Goal: Transaction & Acquisition: Purchase product/service

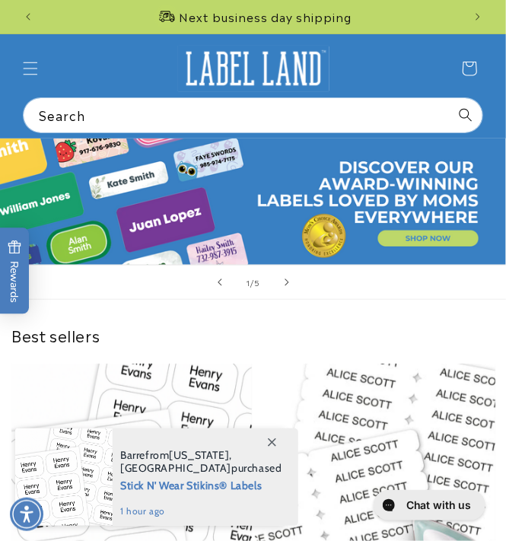
click at [423, 237] on link "1 of 5" at bounding box center [253, 201] width 506 height 126
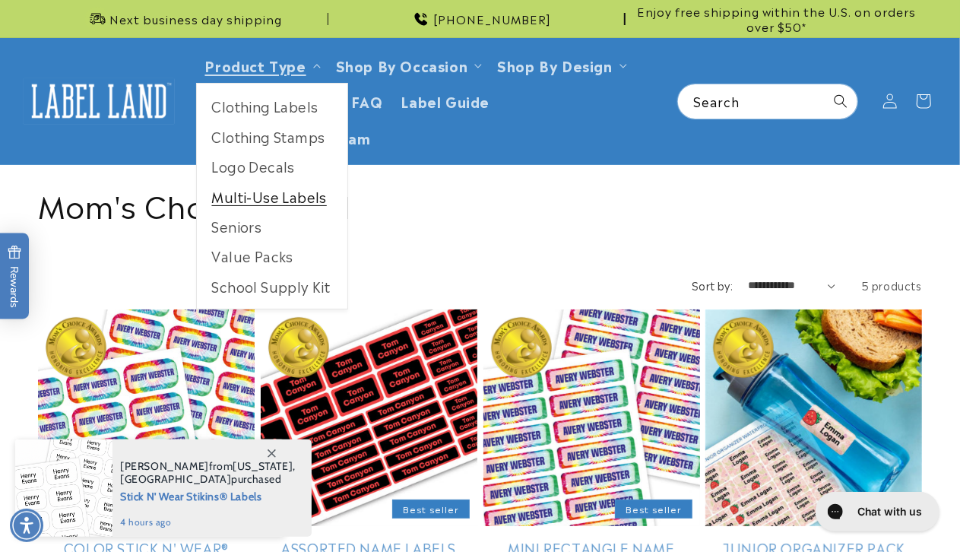
click at [266, 186] on link "Multi-Use Labels" at bounding box center [272, 197] width 151 height 30
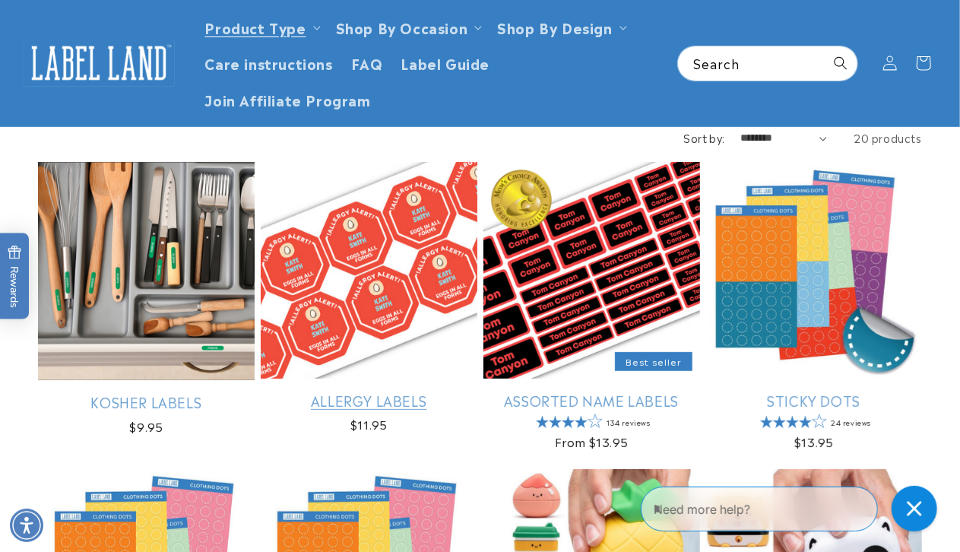
scroll to position [145, 0]
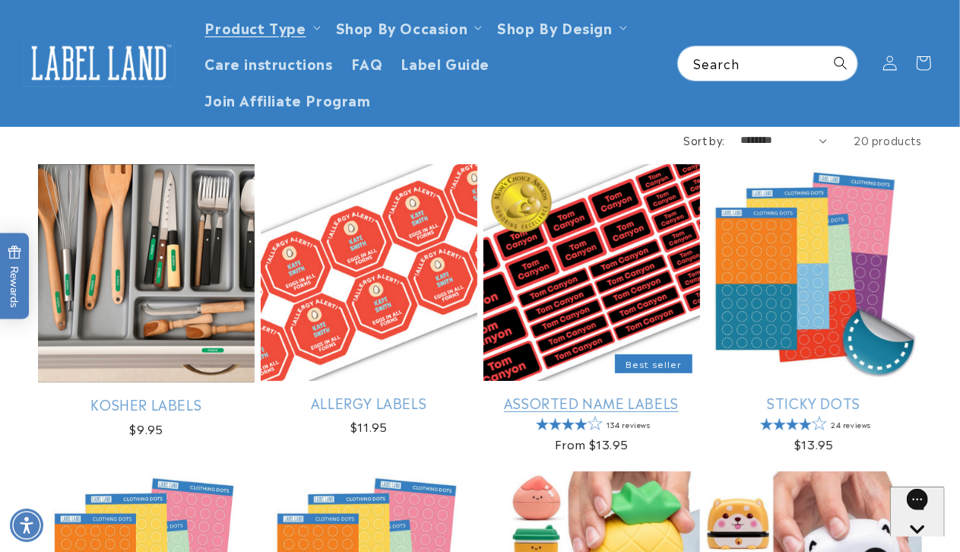
click at [579, 394] on link "Assorted Name Labels" at bounding box center [592, 402] width 217 height 17
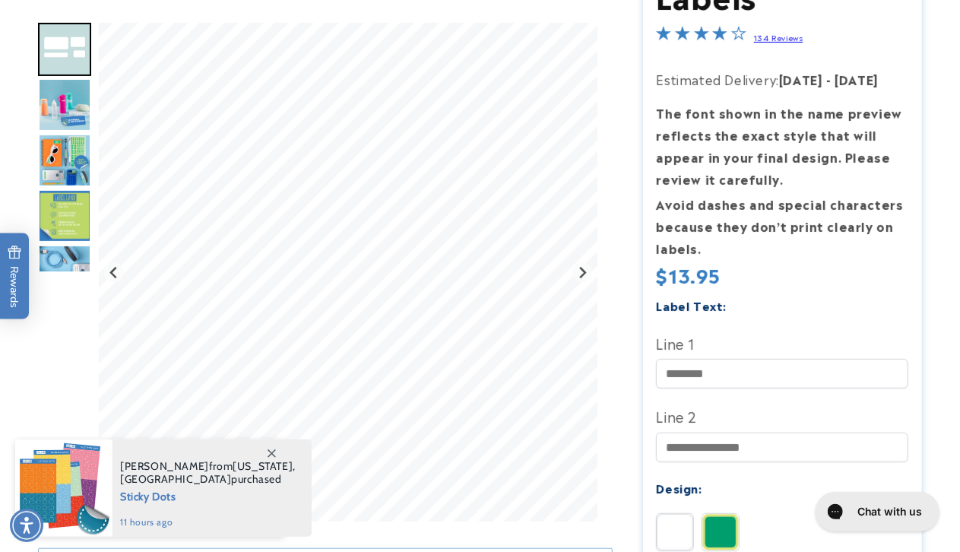
scroll to position [266, 0]
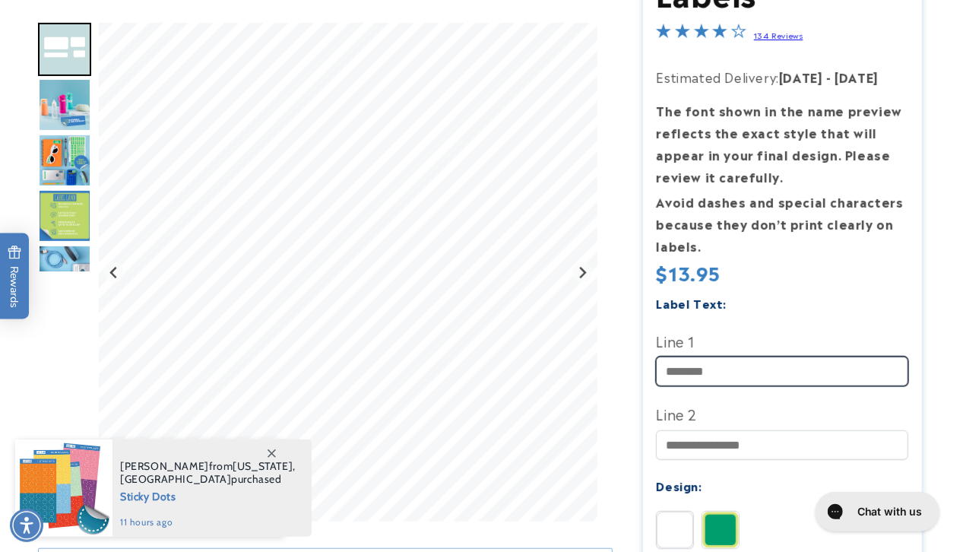
click at [768, 366] on input "Line 1" at bounding box center [782, 372] width 252 height 30
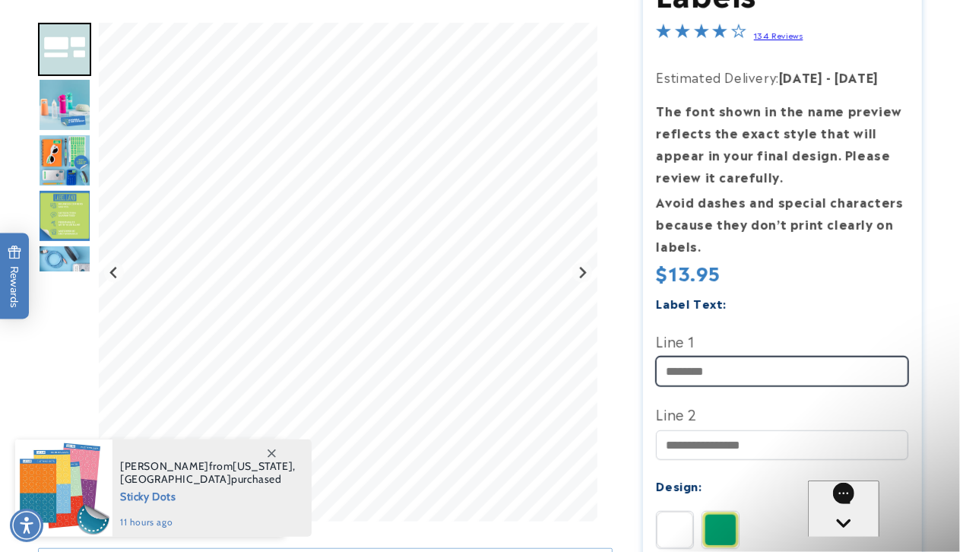
scroll to position [0, 0]
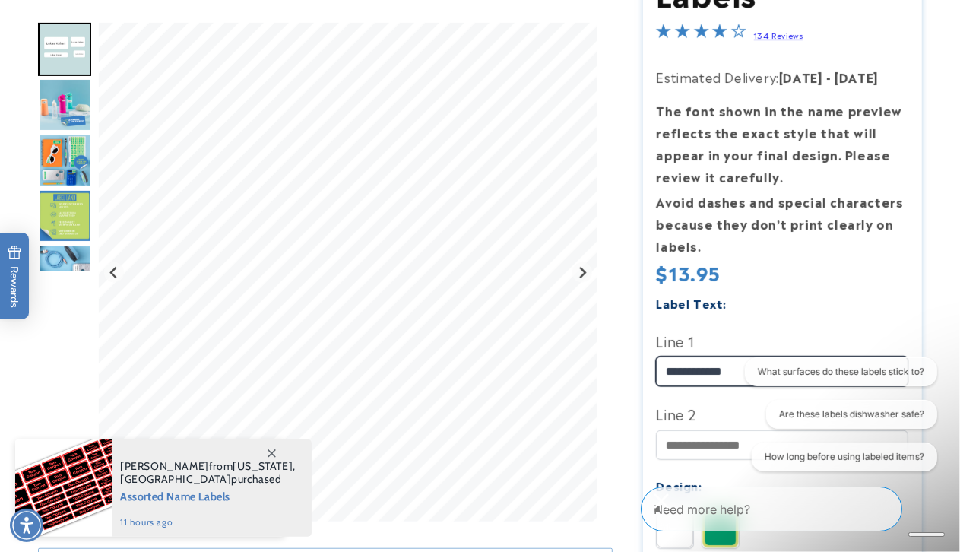
type input "**********"
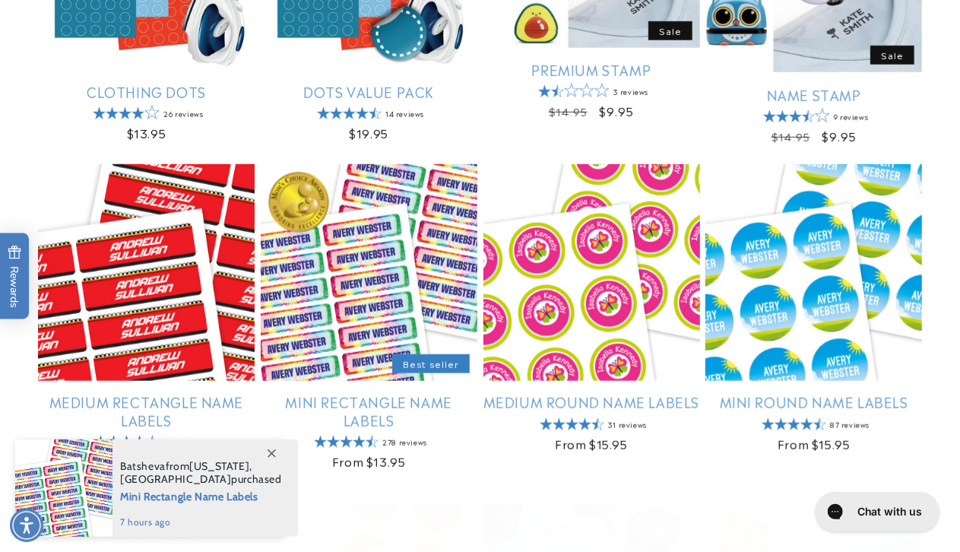
scroll to position [760, 0]
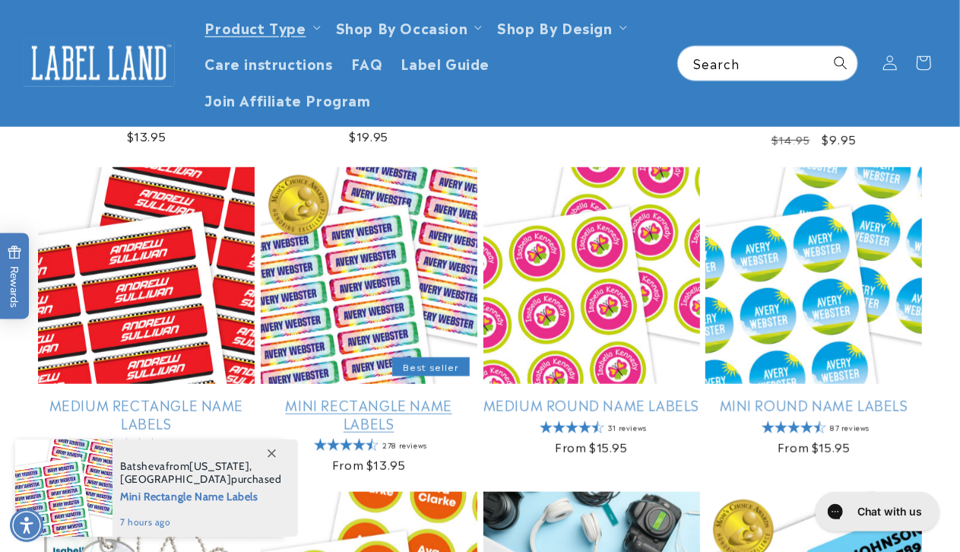
click at [370, 396] on link "Mini Rectangle Name Labels" at bounding box center [369, 414] width 217 height 36
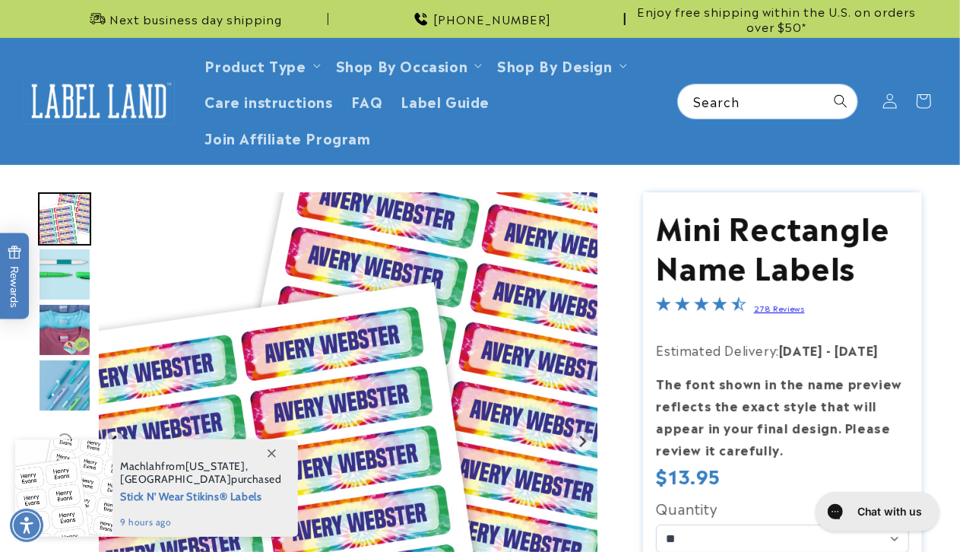
click at [835, 376] on strong "The font shown in the name preview reflects the exact style that will appear in…" at bounding box center [779, 416] width 246 height 84
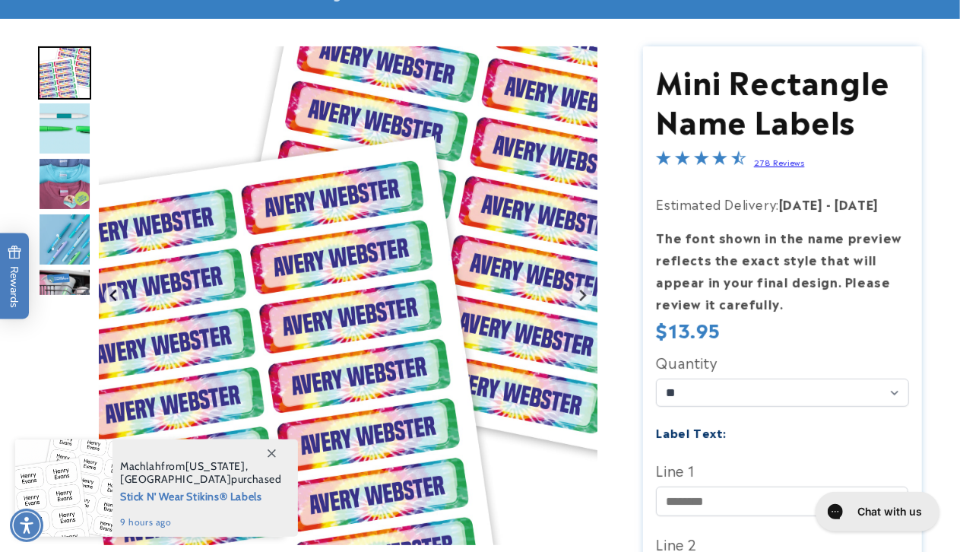
scroll to position [256, 0]
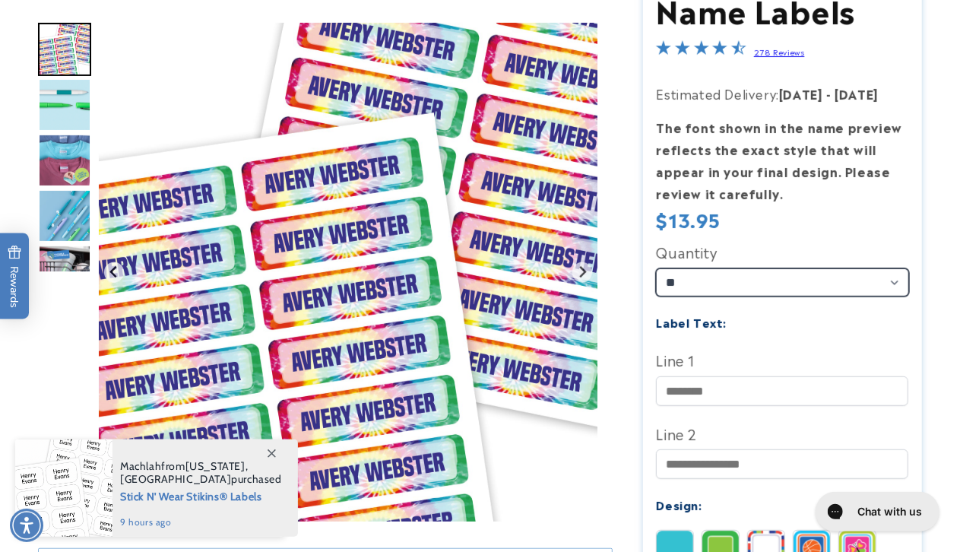
click at [806, 285] on select "** ** **" at bounding box center [782, 282] width 252 height 28
select select "**"
click at [656, 268] on select "** ** **" at bounding box center [782, 282] width 252 height 28
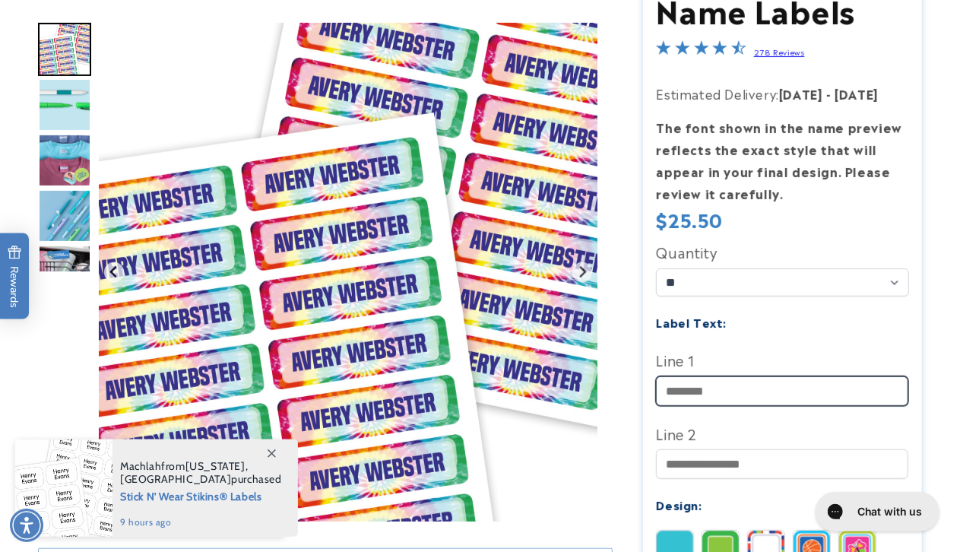
click at [774, 392] on input "Line 1" at bounding box center [782, 391] width 252 height 30
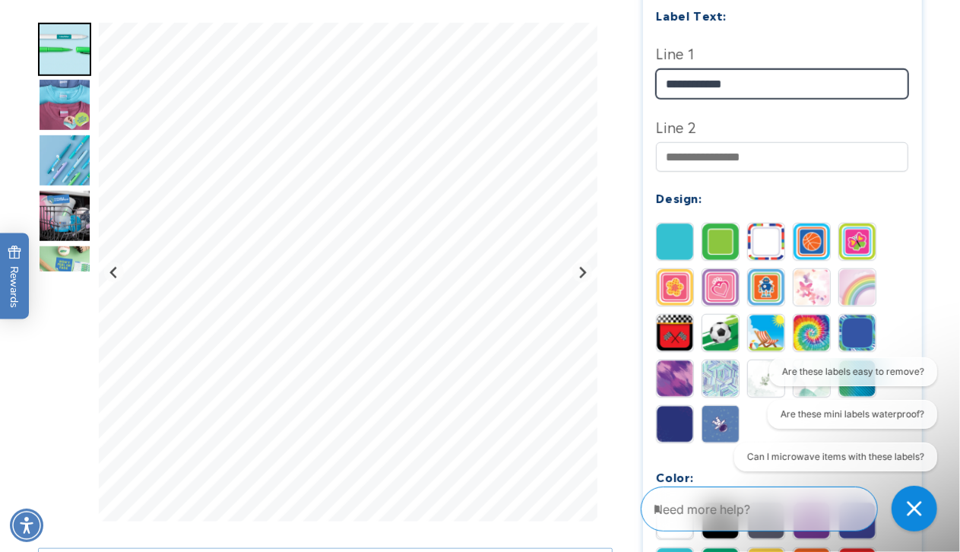
scroll to position [603, 0]
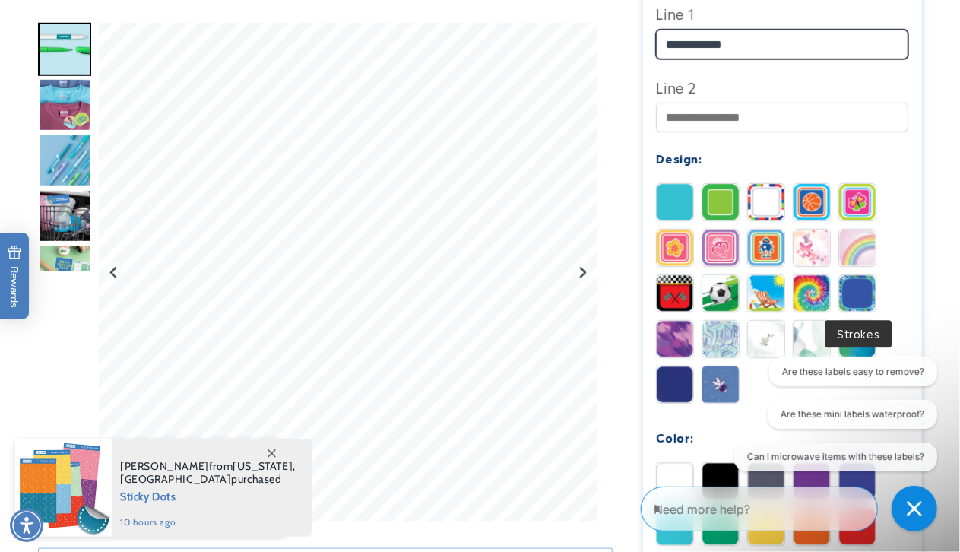
type input "**********"
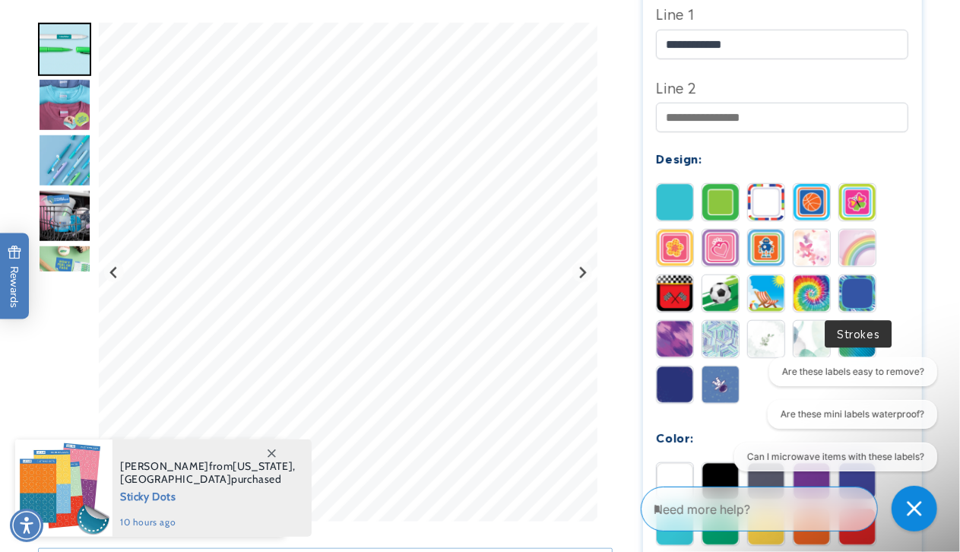
click at [862, 287] on img at bounding box center [857, 293] width 36 height 36
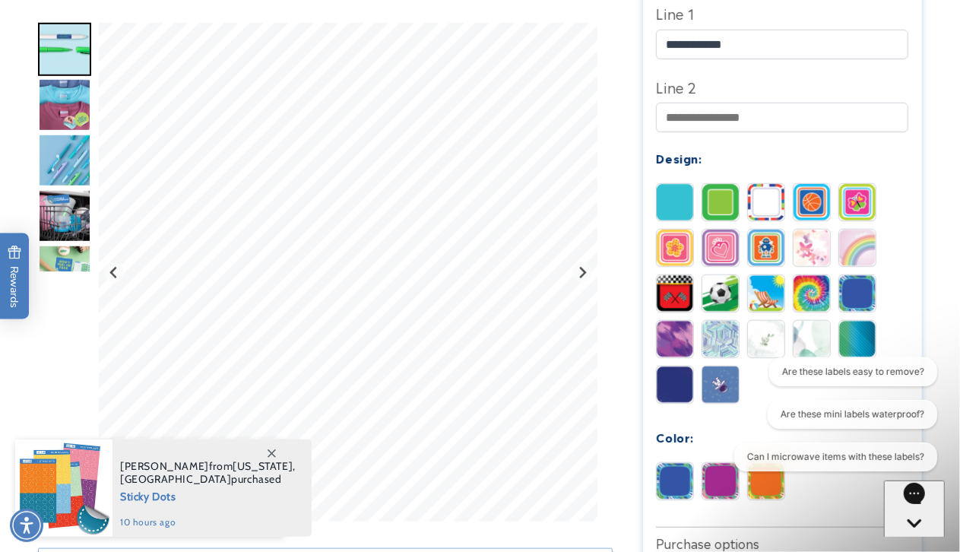
click at [676, 389] on img at bounding box center [675, 384] width 36 height 36
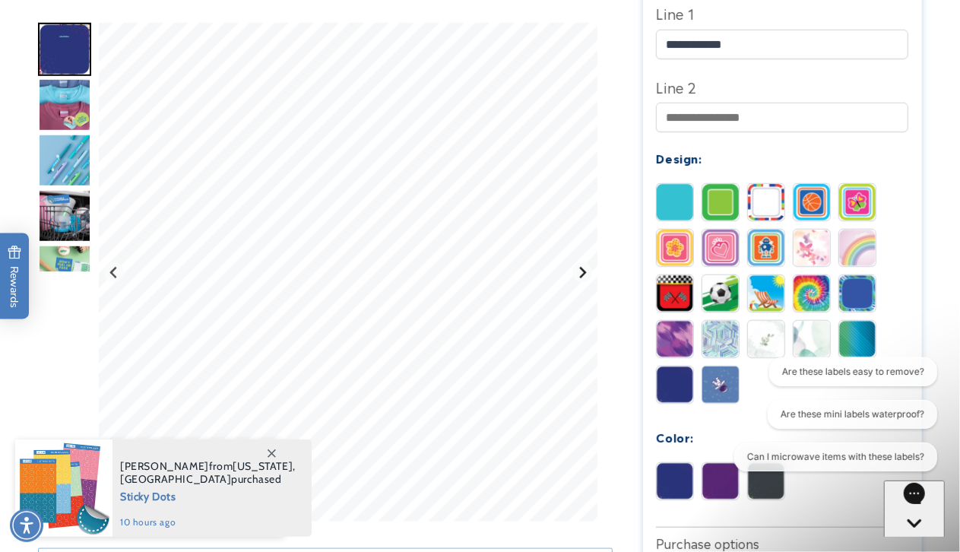
click at [580, 277] on icon "Next slide" at bounding box center [582, 271] width 7 height 11
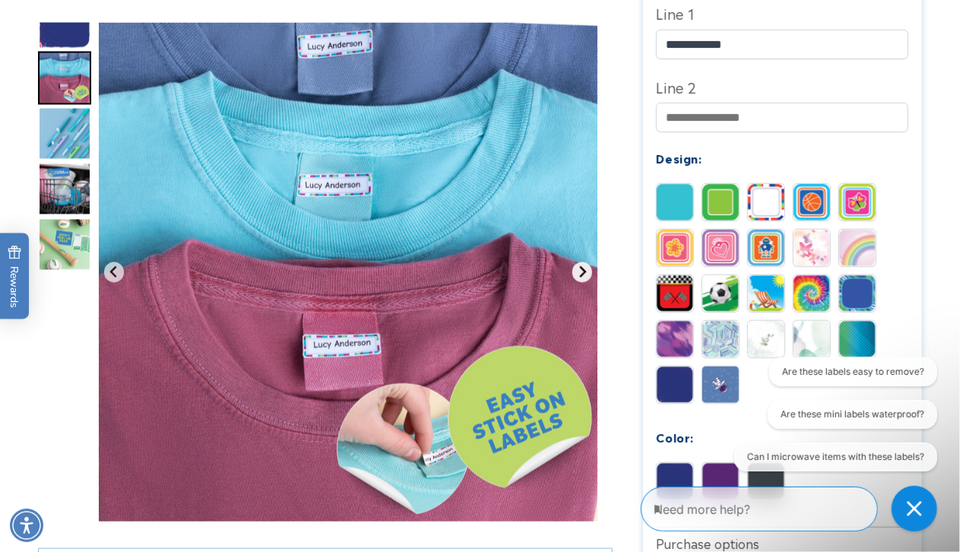
click at [579, 269] on icon "Next slide" at bounding box center [582, 272] width 12 height 12
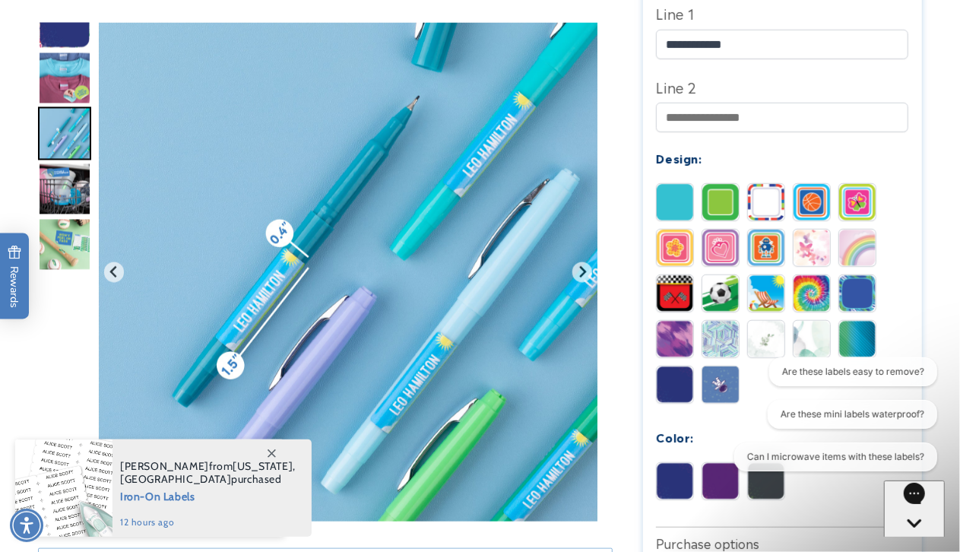
click at [715, 206] on img at bounding box center [721, 202] width 36 height 36
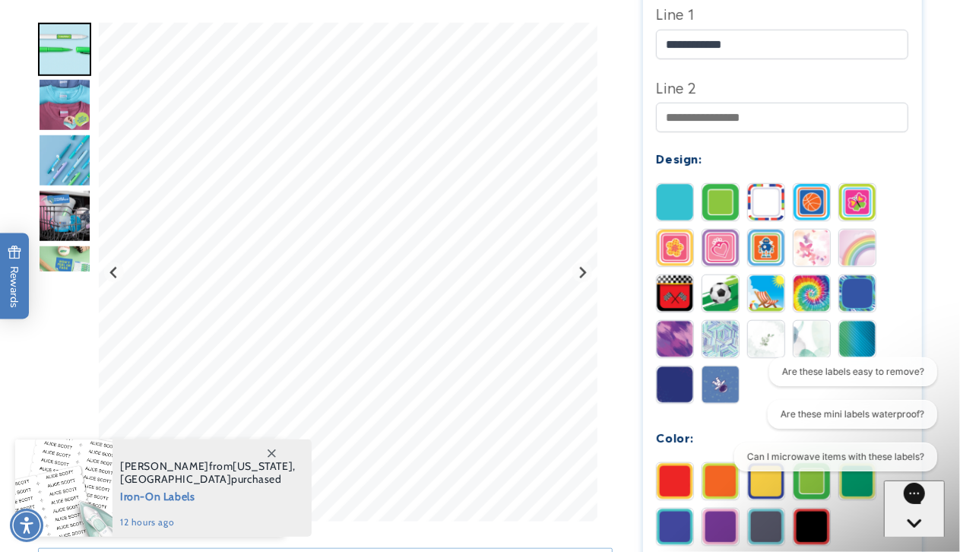
click at [671, 190] on img at bounding box center [675, 202] width 36 height 36
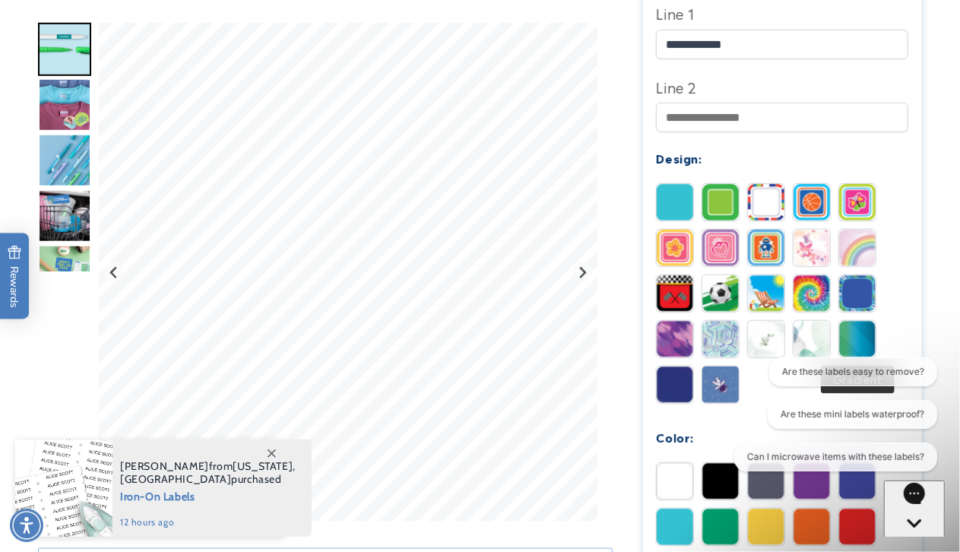
click at [864, 344] on img at bounding box center [857, 339] width 36 height 36
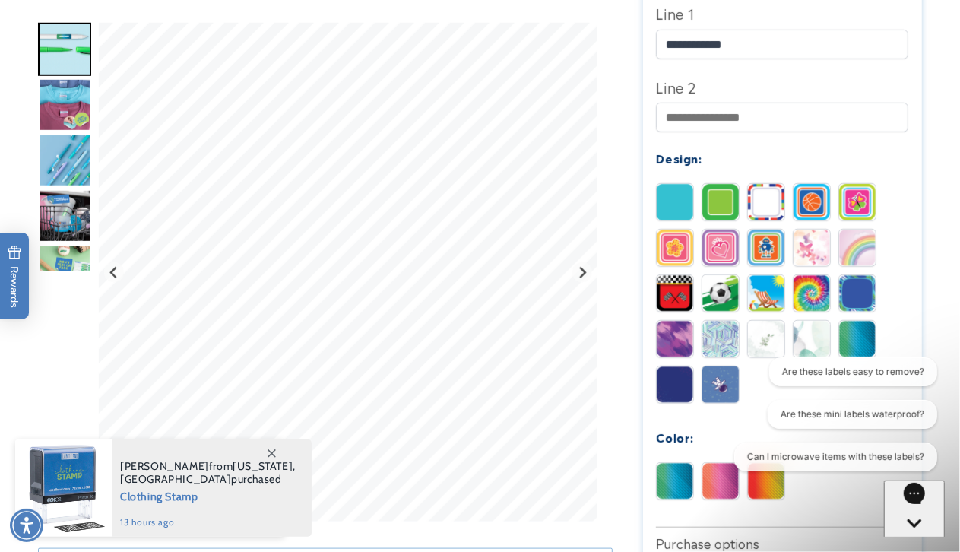
click at [721, 302] on img at bounding box center [721, 293] width 36 height 36
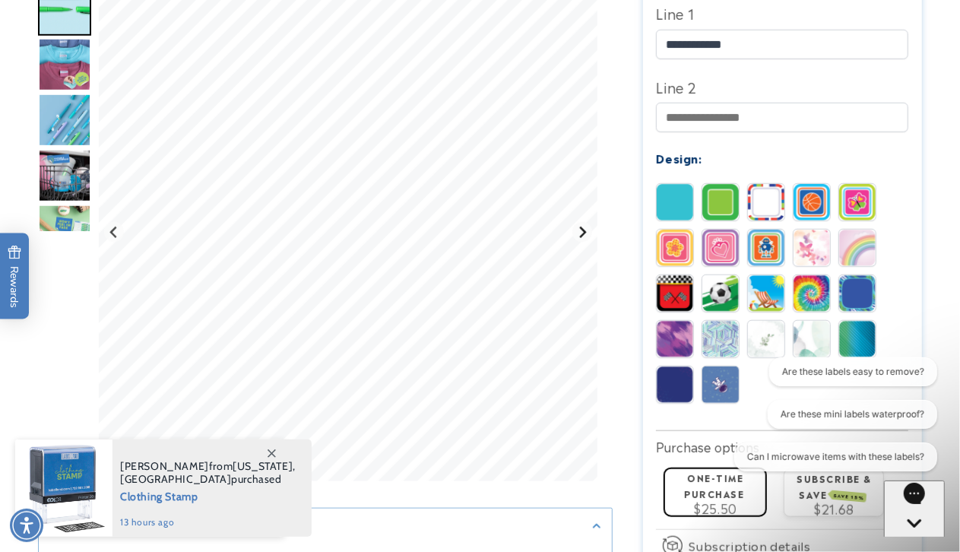
click at [576, 243] on button "Next slide" at bounding box center [582, 232] width 21 height 21
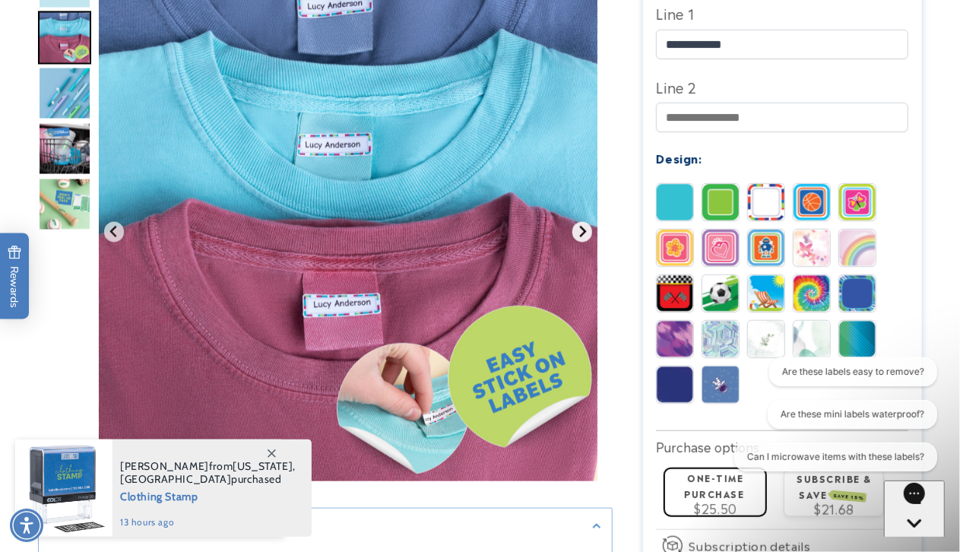
click at [576, 243] on button "Next slide" at bounding box center [582, 232] width 21 height 21
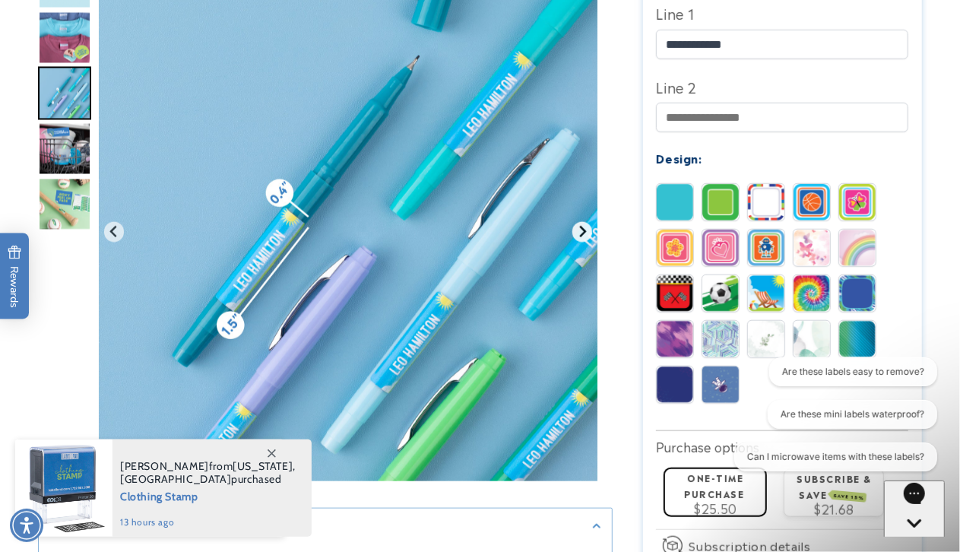
click at [576, 243] on button "Next slide" at bounding box center [582, 232] width 21 height 21
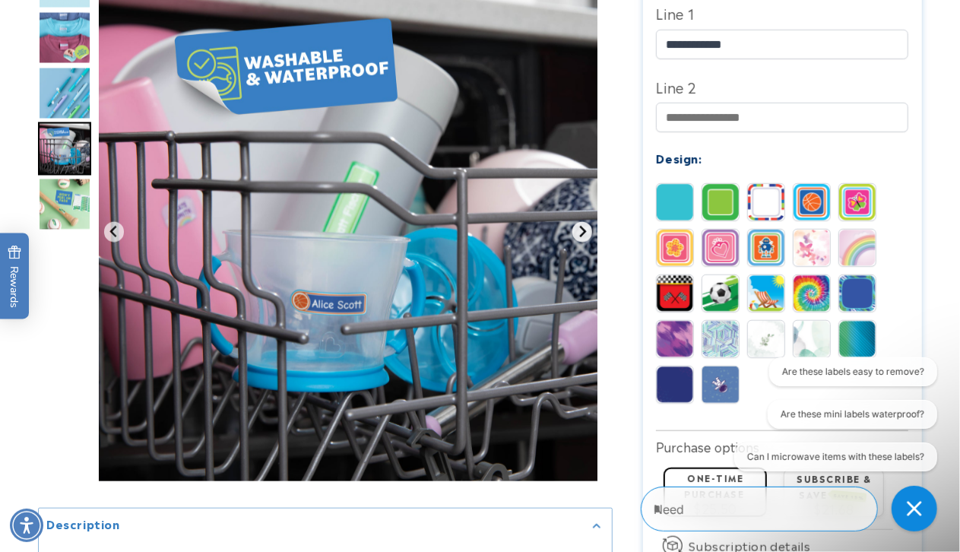
click at [590, 243] on button "Next slide" at bounding box center [582, 232] width 21 height 21
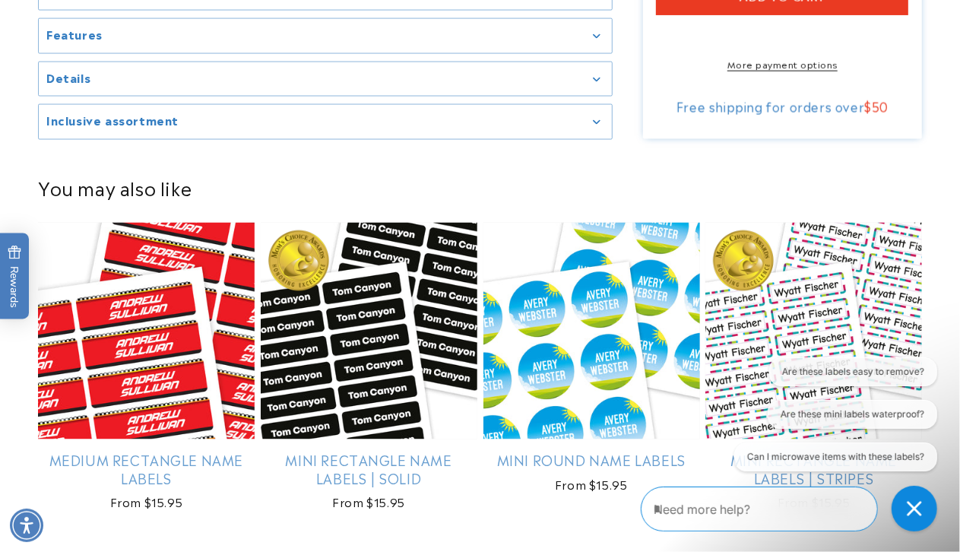
scroll to position [1221, 0]
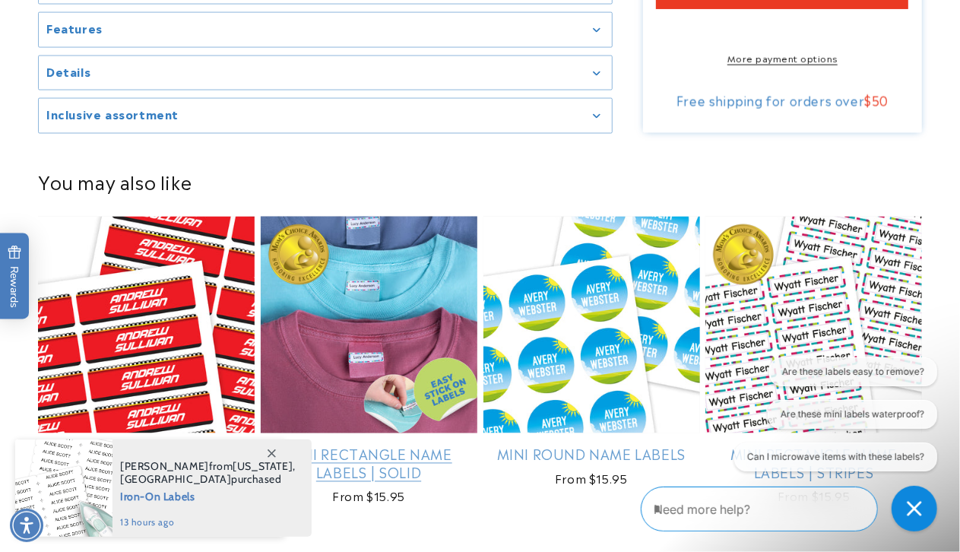
click at [380, 446] on link "Mini Rectangle Name Labels | Solid" at bounding box center [369, 464] width 217 height 36
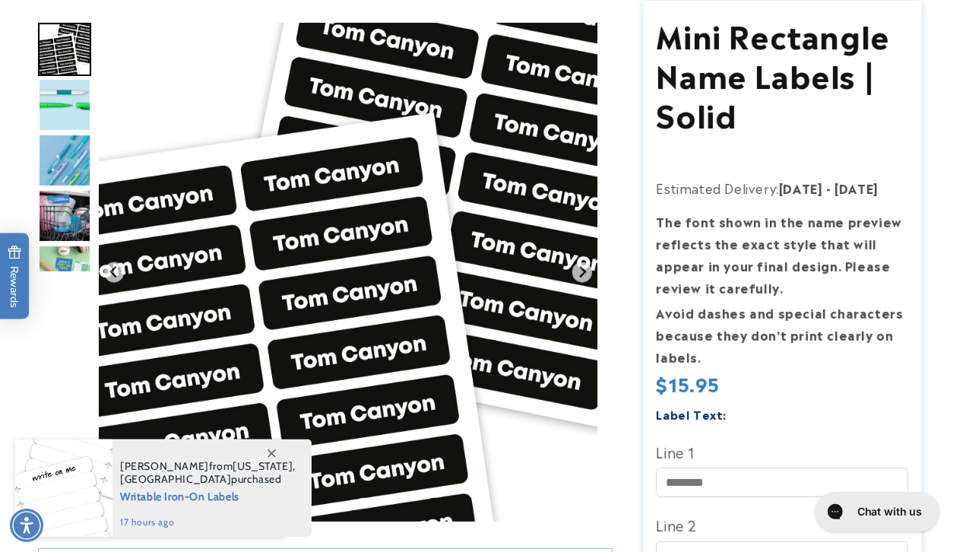
scroll to position [236, 0]
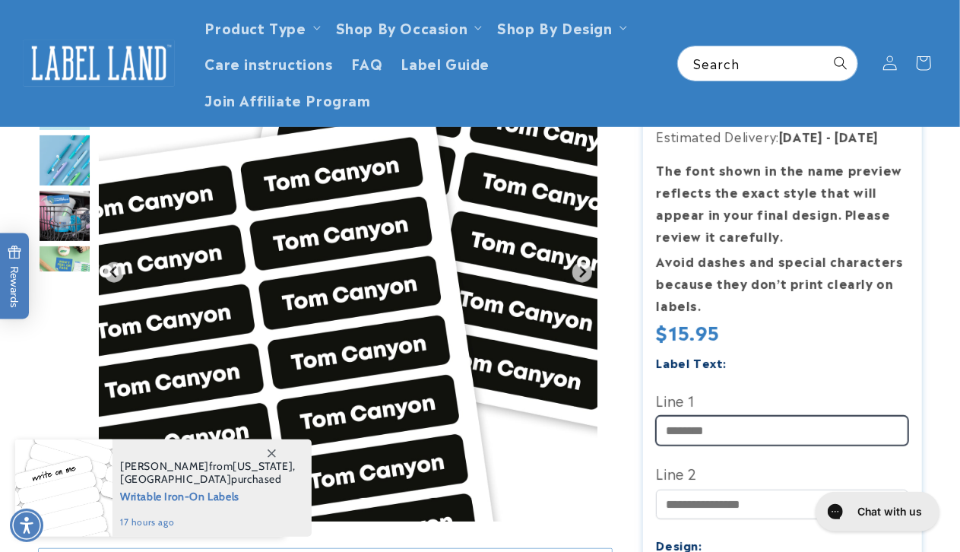
click at [763, 430] on input "Line 1" at bounding box center [782, 431] width 252 height 30
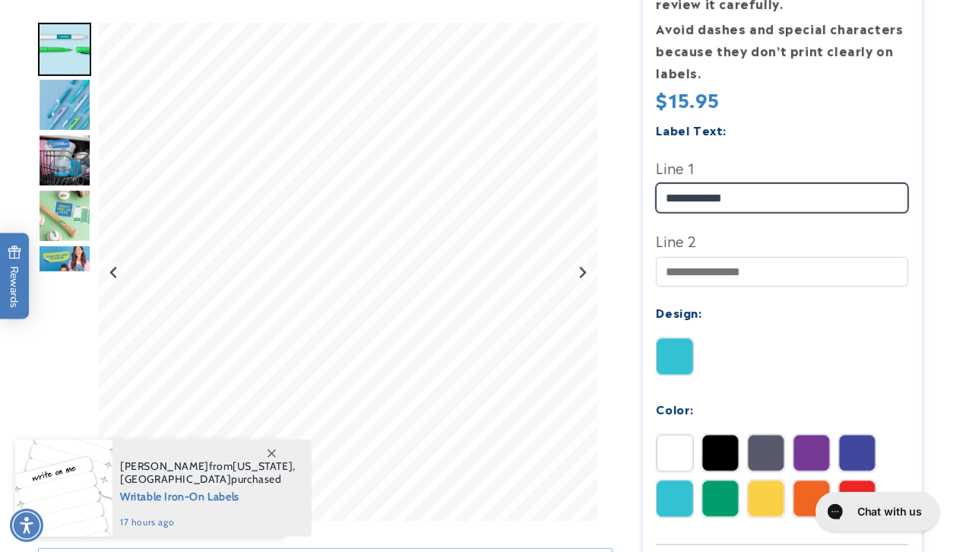
scroll to position [473, 0]
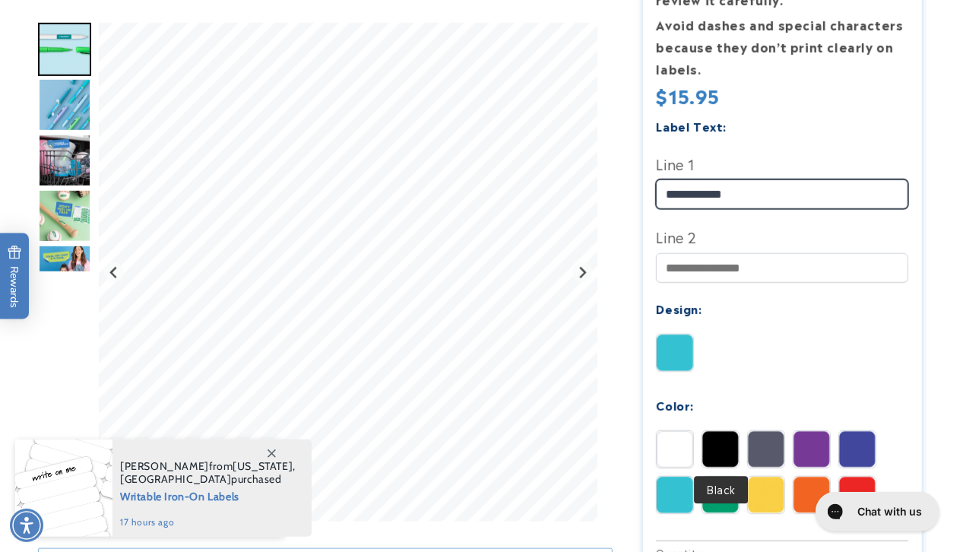
type input "**********"
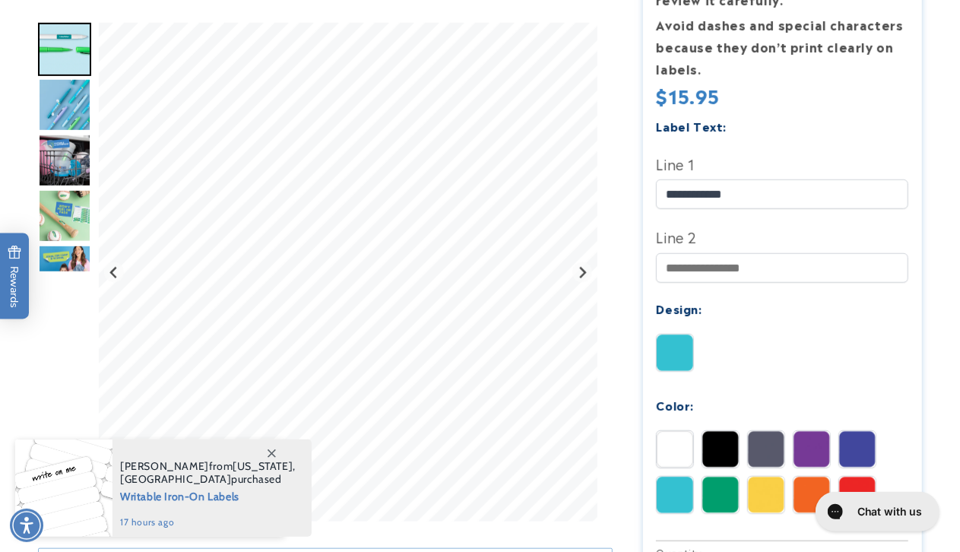
click at [725, 451] on img at bounding box center [721, 449] width 36 height 36
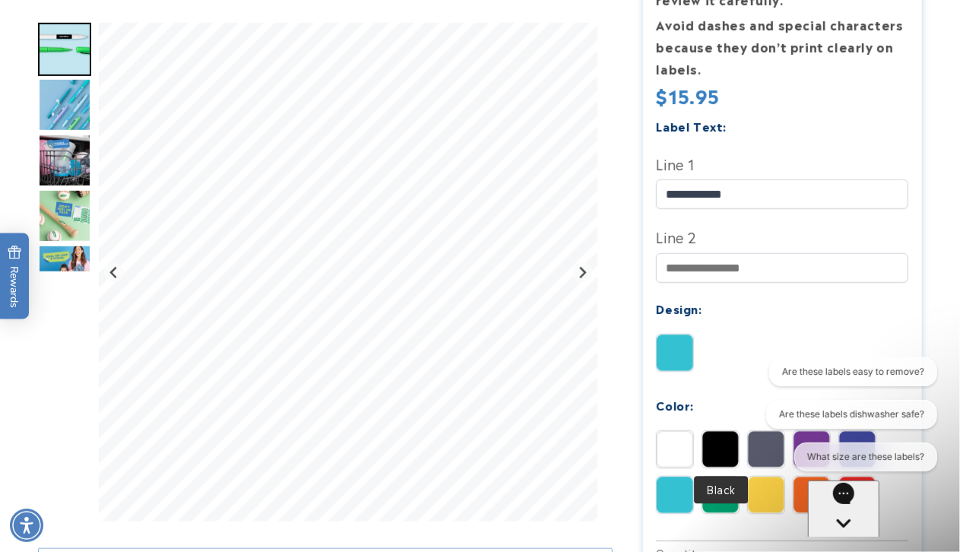
scroll to position [0, 0]
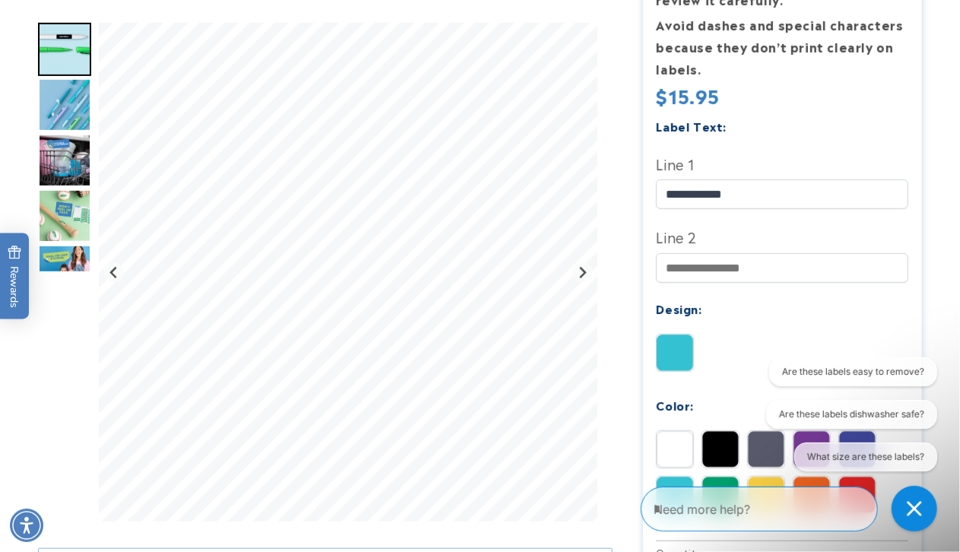
click at [752, 466] on img at bounding box center [766, 449] width 36 height 36
click at [726, 455] on img at bounding box center [721, 449] width 36 height 36
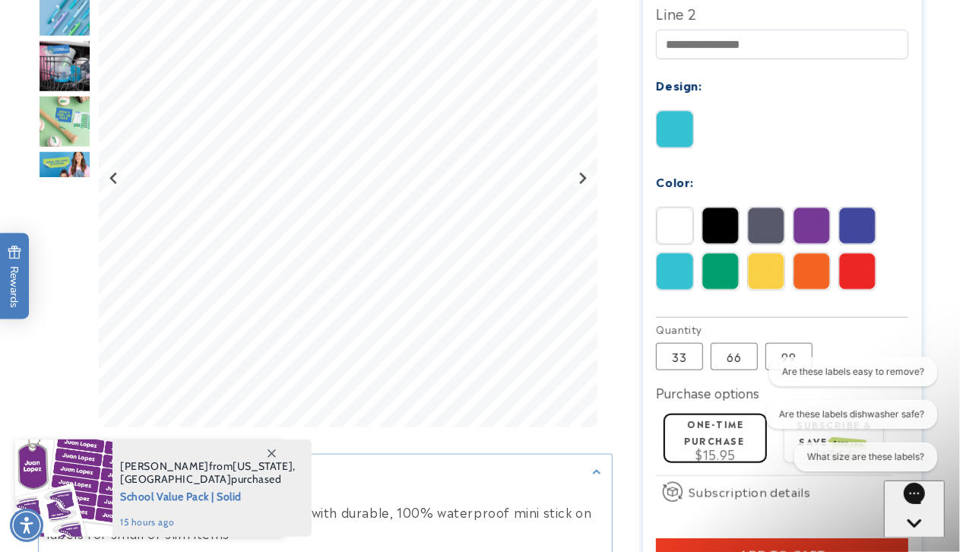
scroll to position [798, 0]
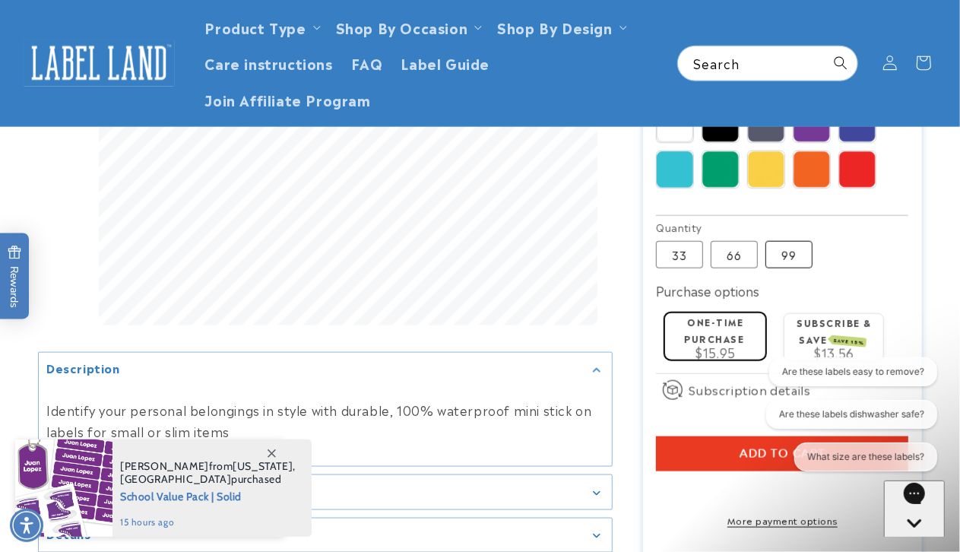
click at [772, 254] on label "99 Variant sold out or unavailable" at bounding box center [789, 254] width 47 height 27
click at [689, 453] on button "Add to cart" at bounding box center [782, 453] width 252 height 35
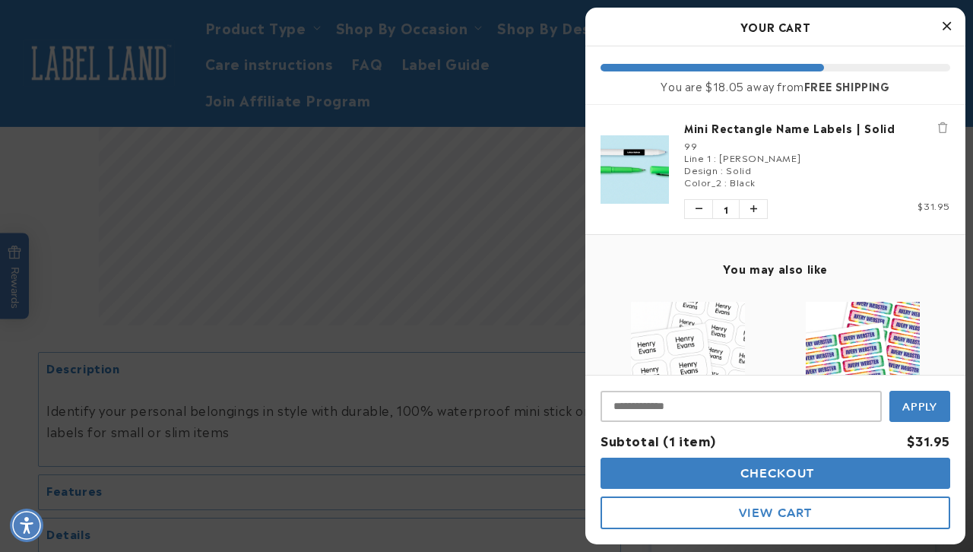
click at [947, 26] on icon "Close Cart" at bounding box center [947, 26] width 8 height 14
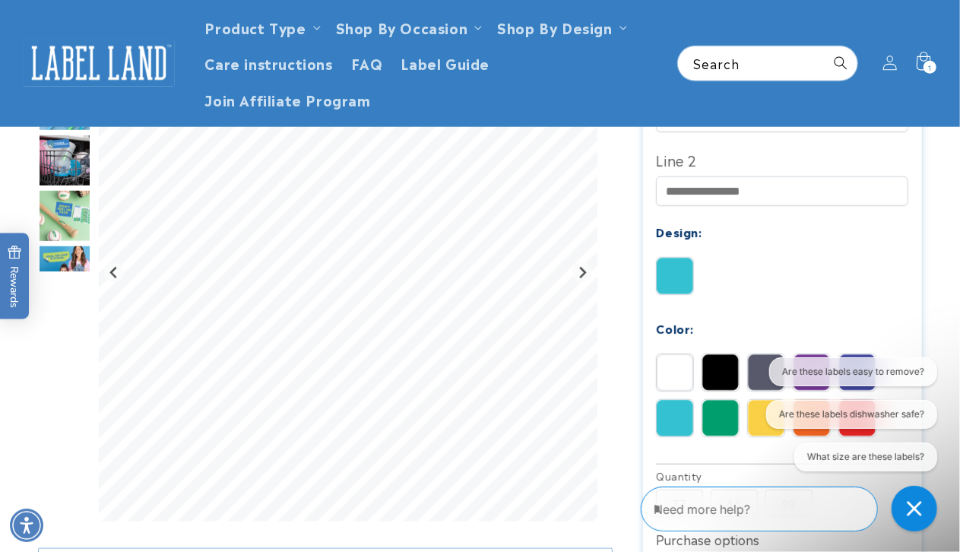
scroll to position [549, 0]
click at [820, 159] on label "Line 2" at bounding box center [782, 160] width 252 height 24
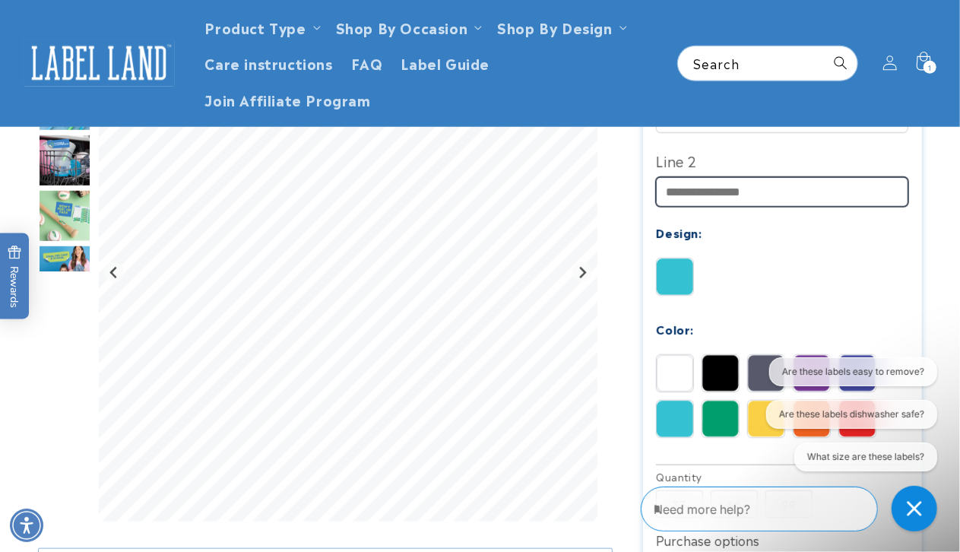
click at [820, 177] on input "Line 2" at bounding box center [782, 192] width 252 height 30
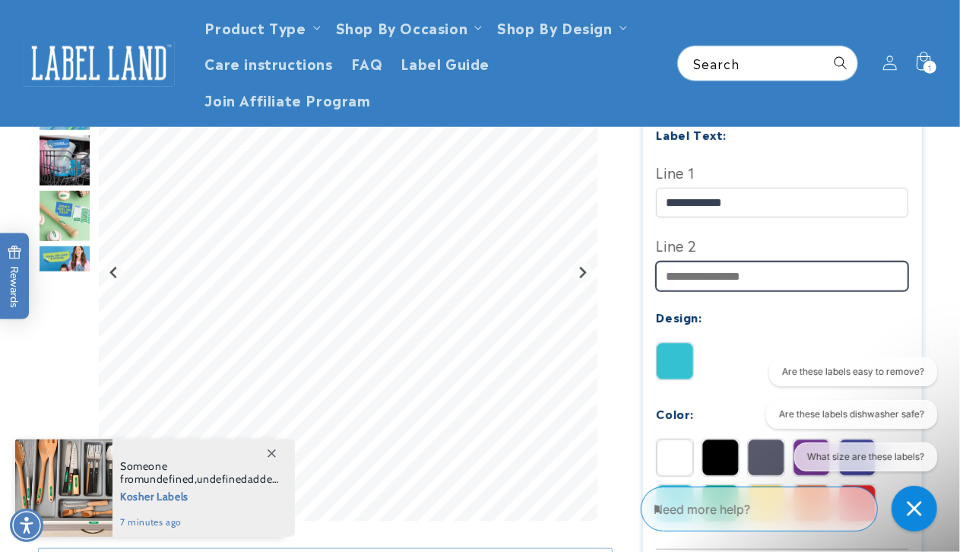
scroll to position [448, 0]
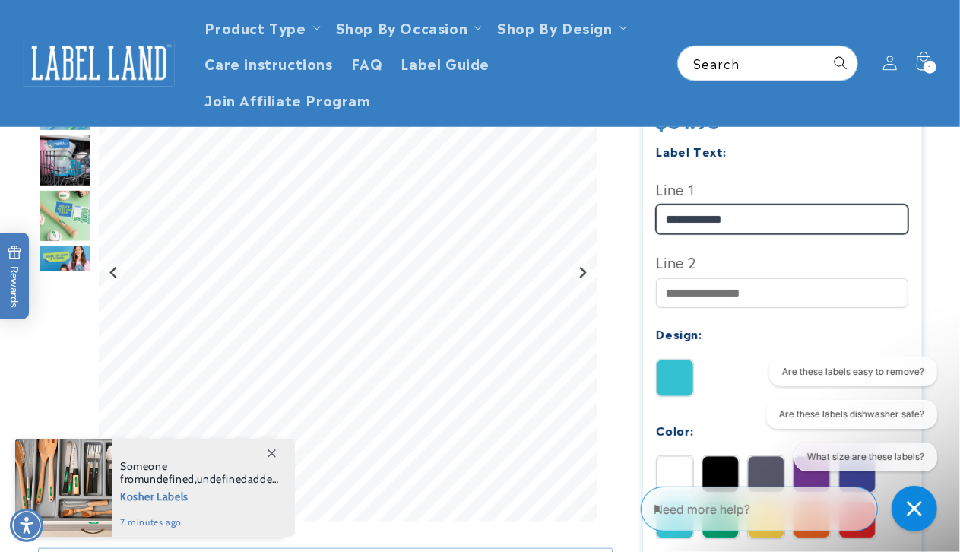
click at [700, 214] on input "**********" at bounding box center [782, 220] width 252 height 30
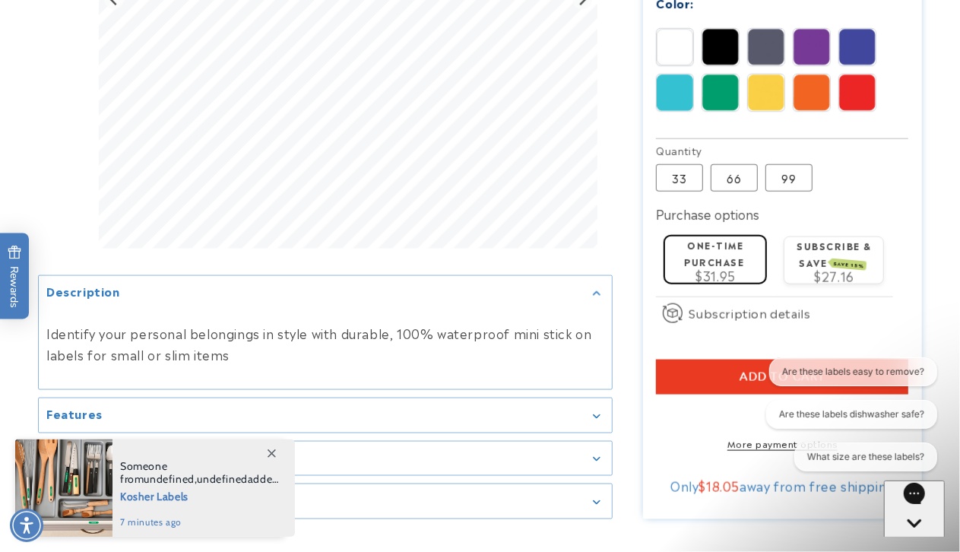
scroll to position [887, 0]
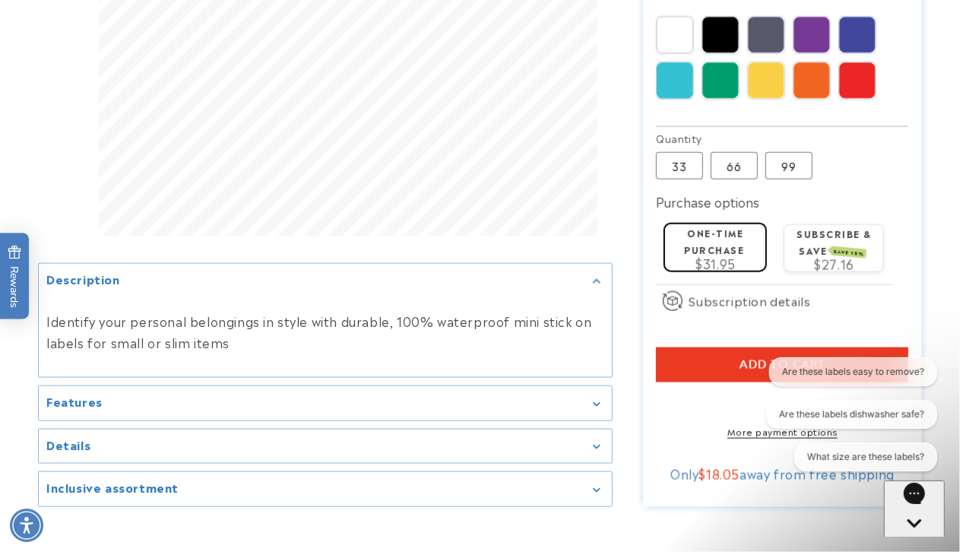
type input "**********"
click at [730, 359] on button "Add to cart" at bounding box center [782, 364] width 252 height 35
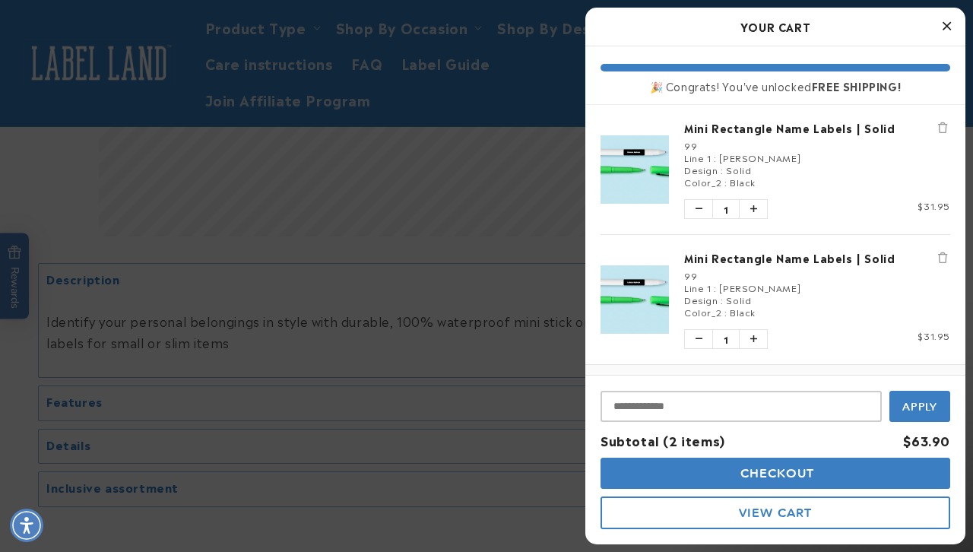
click at [954, 24] on button "Close Cart" at bounding box center [946, 26] width 23 height 23
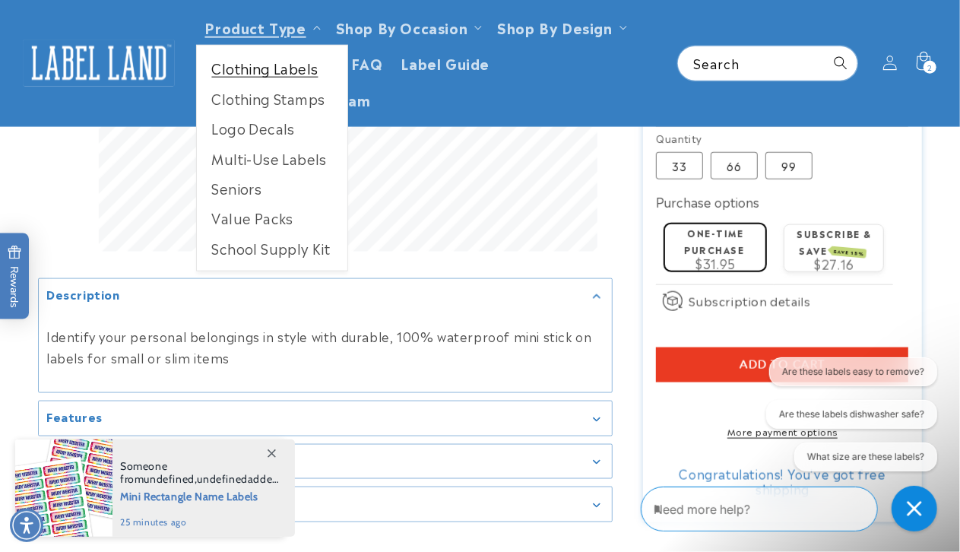
click at [248, 71] on link "Clothing Labels" at bounding box center [272, 68] width 151 height 30
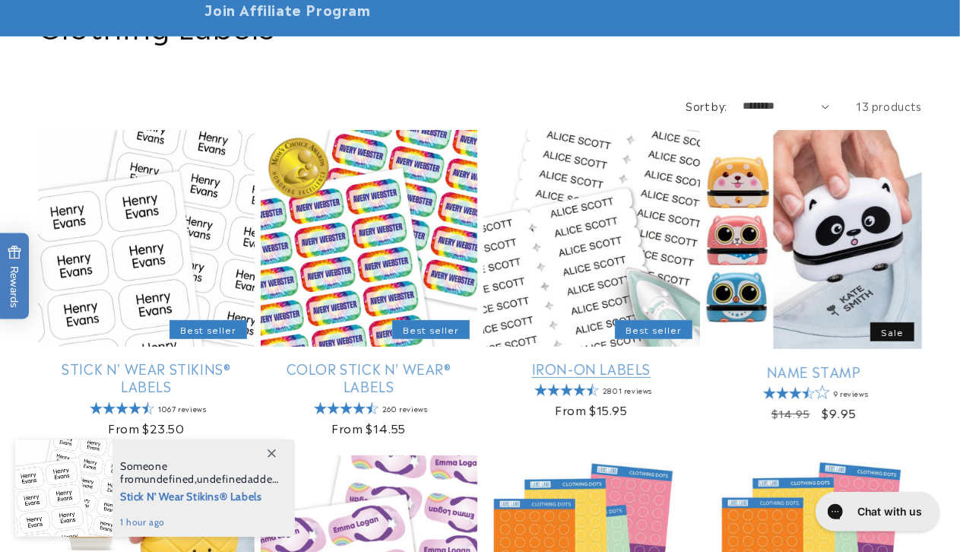
scroll to position [180, 0]
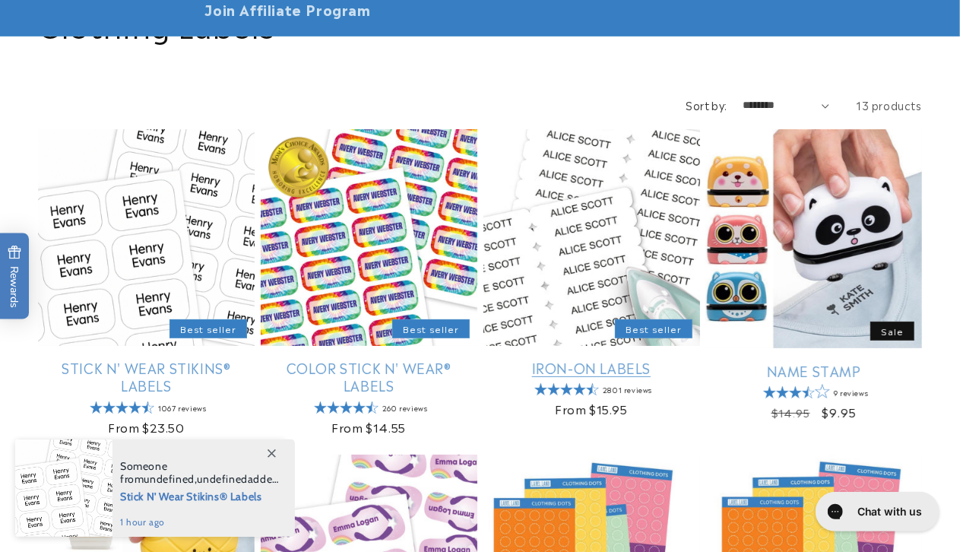
click at [586, 365] on link "Iron-On Labels" at bounding box center [592, 367] width 217 height 17
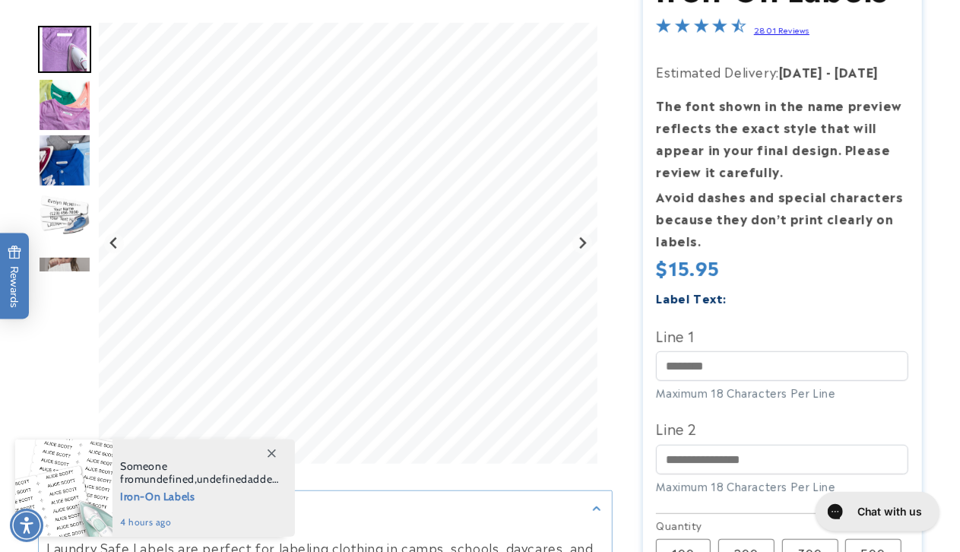
scroll to position [238, 0]
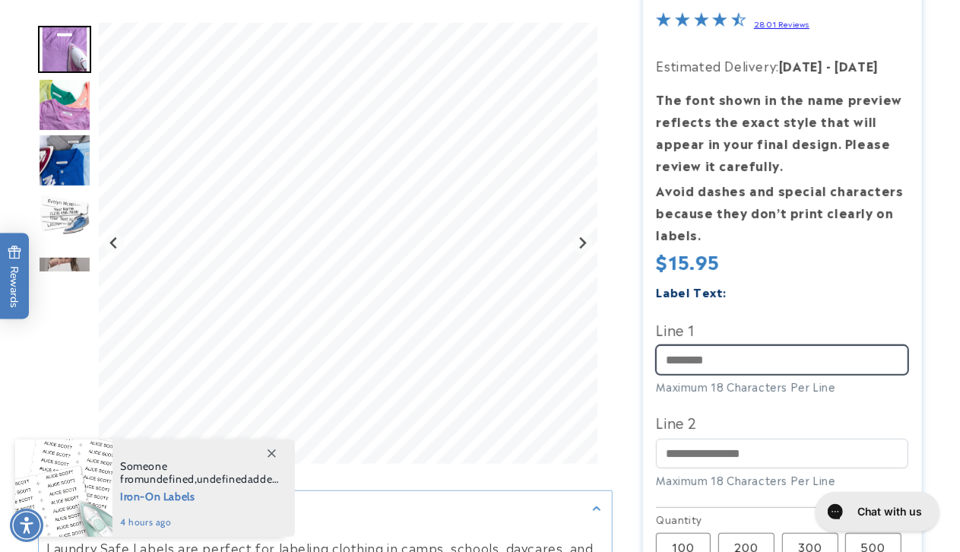
click at [724, 359] on input "Line 1" at bounding box center [782, 360] width 252 height 30
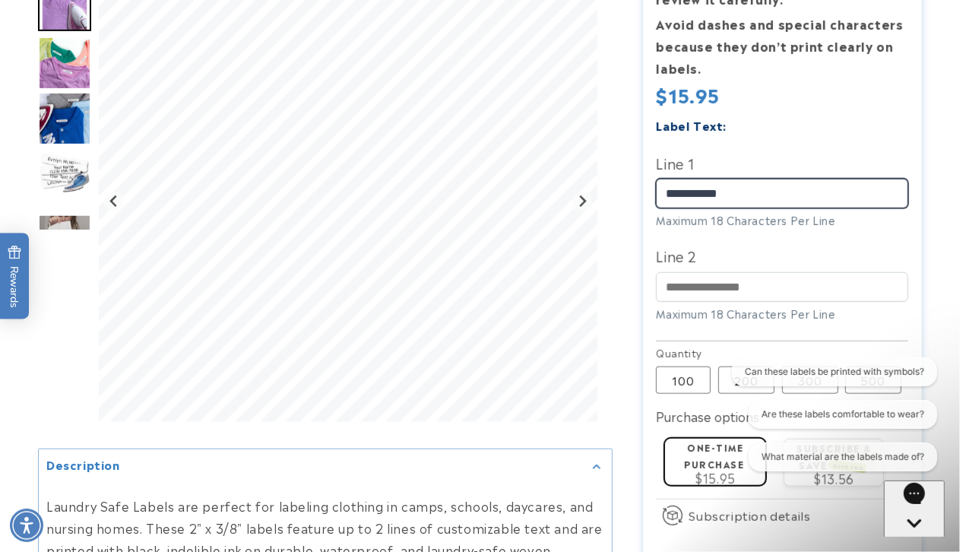
scroll to position [438, 0]
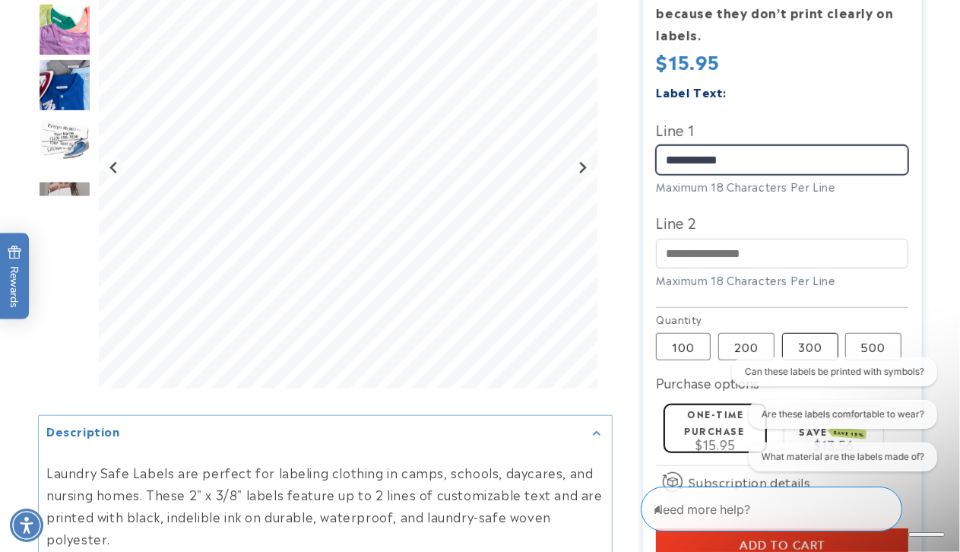
type input "**********"
click at [807, 339] on label "300 Variant sold out or unavailable" at bounding box center [810, 346] width 56 height 27
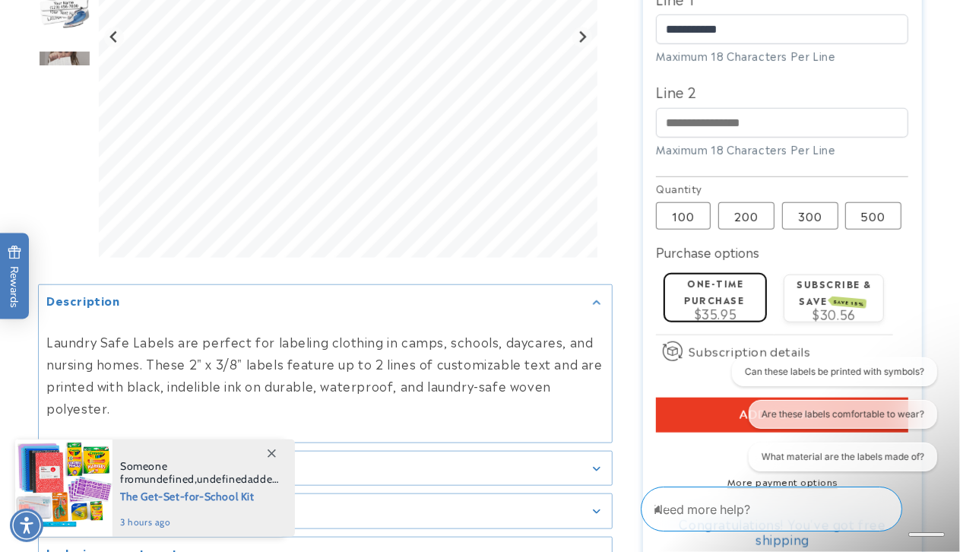
scroll to position [669, 0]
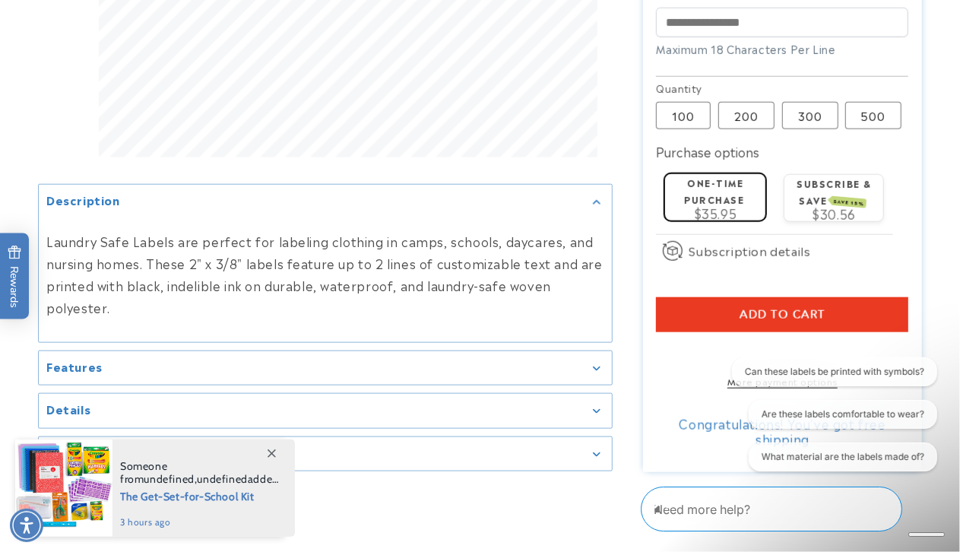
click at [683, 309] on button "Add to cart" at bounding box center [782, 314] width 252 height 35
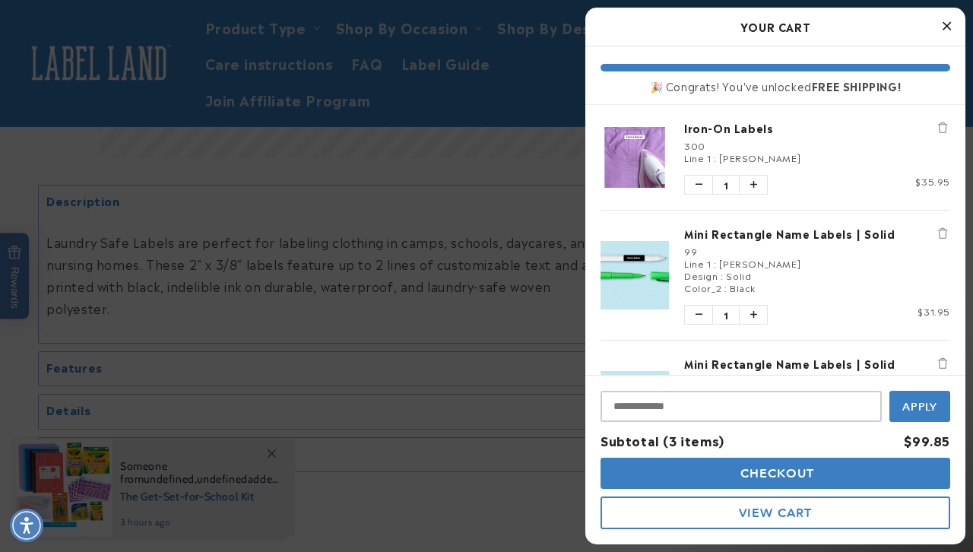
click at [512, 245] on div at bounding box center [486, 276] width 973 height 552
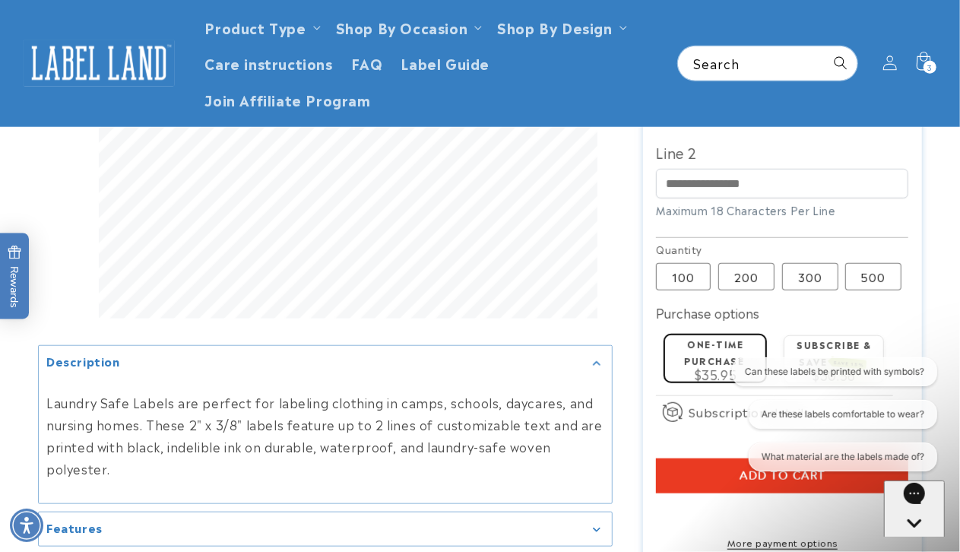
scroll to position [479, 0]
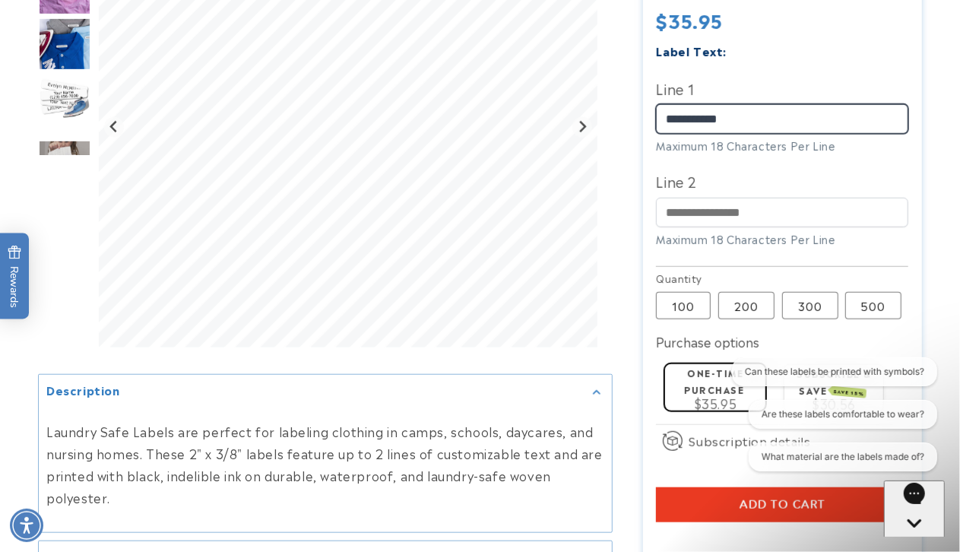
drag, startPoint x: 699, startPoint y: 116, endPoint x: 626, endPoint y: 118, distance: 72.2
click at [626, 118] on div "Iron-On Labels Iron-On Labels 2801 Reviews Estimated Delivery: Aug 26 - Sep 01 …" at bounding box center [767, 184] width 309 height 955
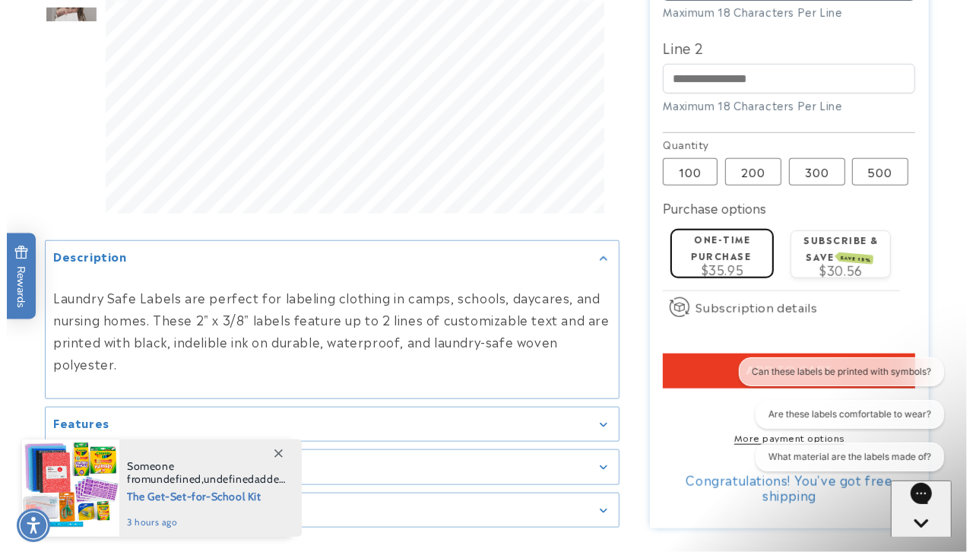
scroll to position [637, 0]
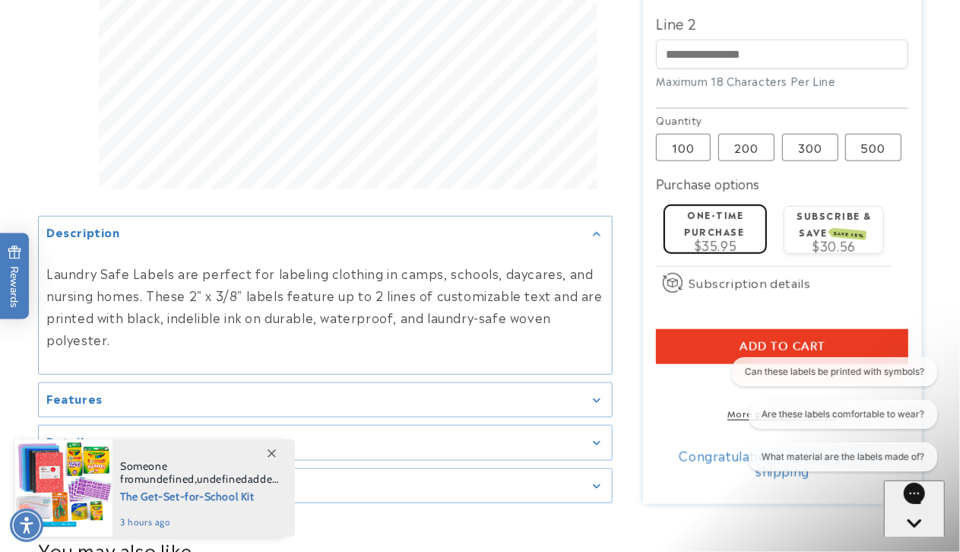
type input "**********"
click at [690, 336] on button "Add to cart" at bounding box center [782, 346] width 252 height 35
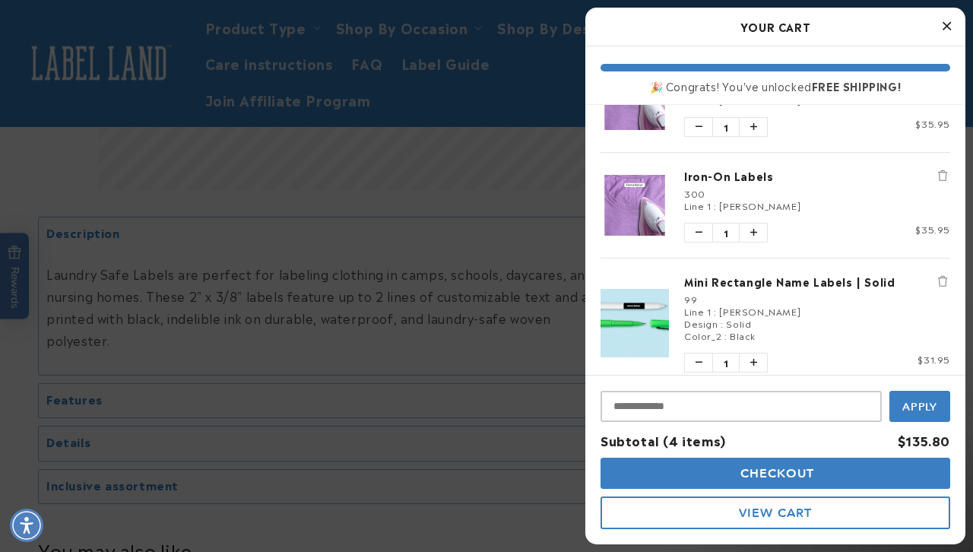
scroll to position [59, 0]
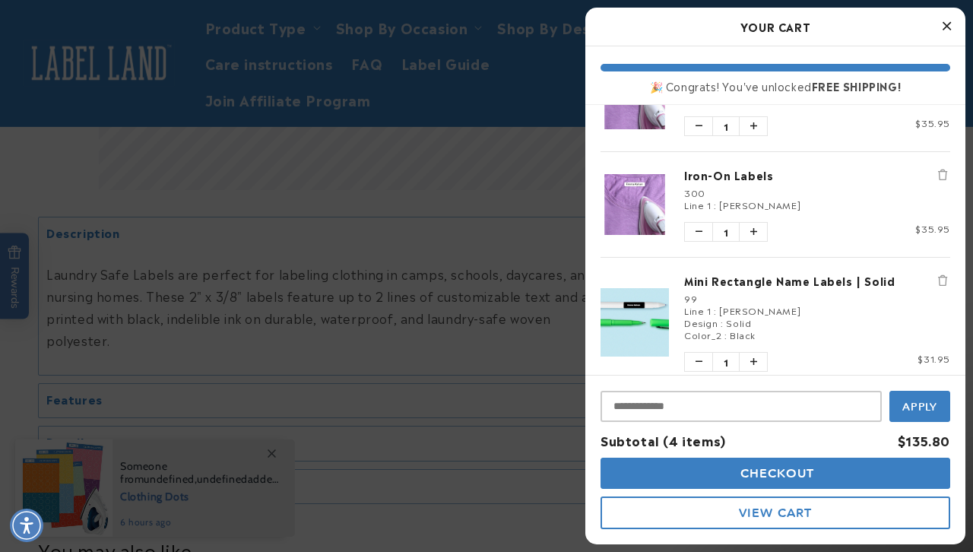
click at [698, 191] on div "300" at bounding box center [817, 192] width 266 height 12
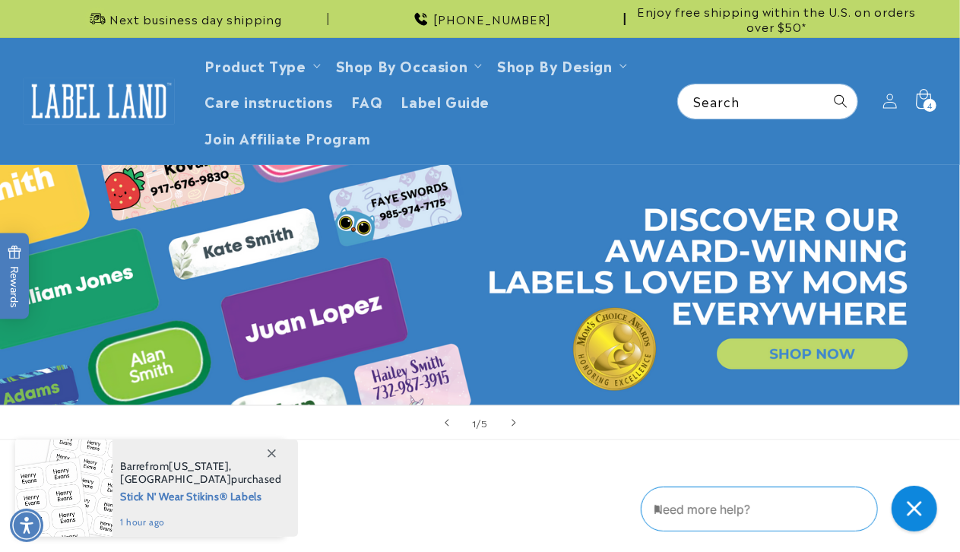
click at [924, 103] on div "4 4 items" at bounding box center [930, 105] width 13 height 13
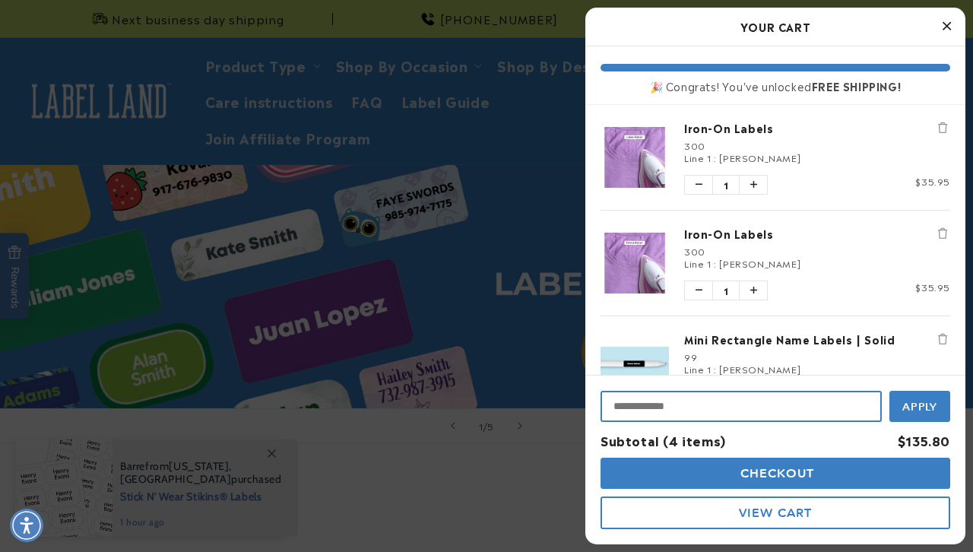
click at [771, 411] on input "Input Discount" at bounding box center [741, 406] width 281 height 31
paste input "**********"
type input "**********"
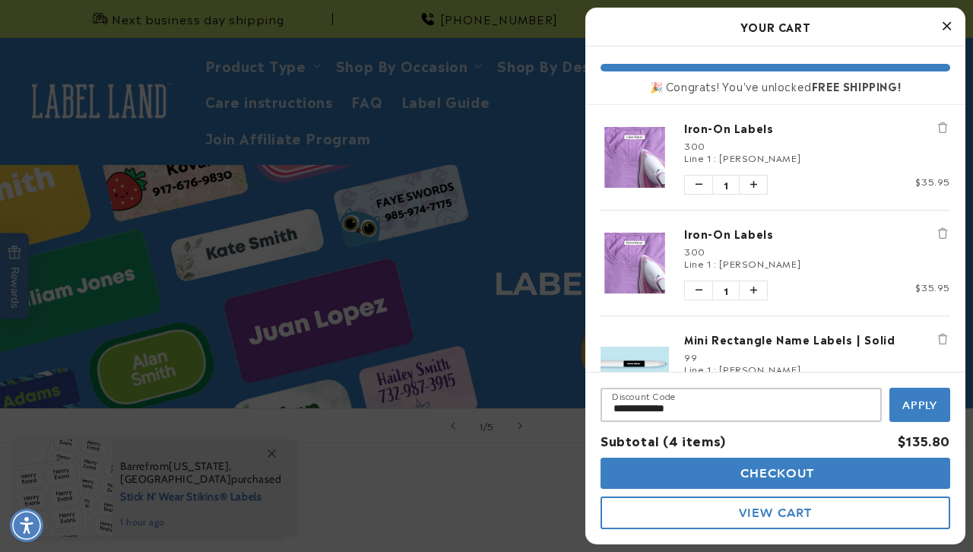
click at [923, 409] on span "Apply" at bounding box center [920, 405] width 36 height 14
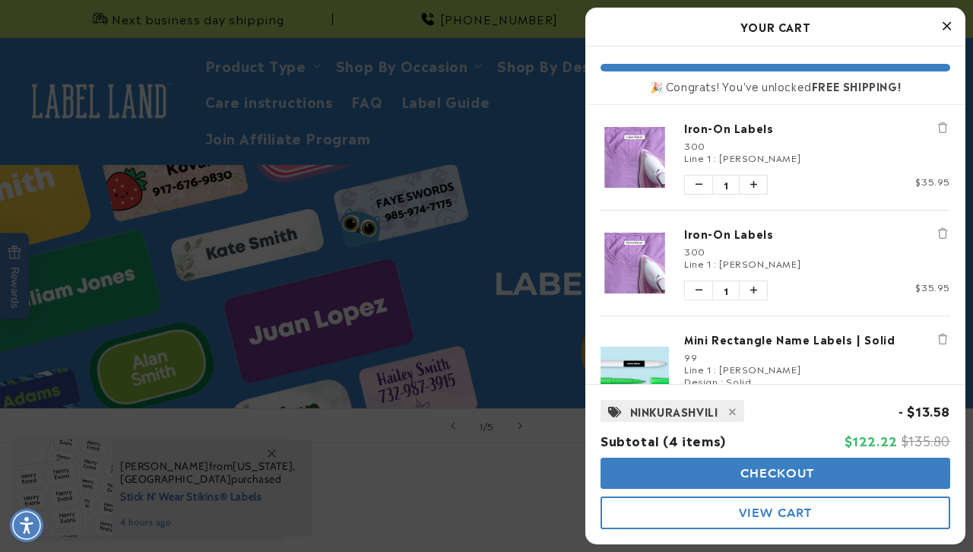
click at [935, 236] on button "Remove Iron-On Labels" at bounding box center [942, 233] width 15 height 15
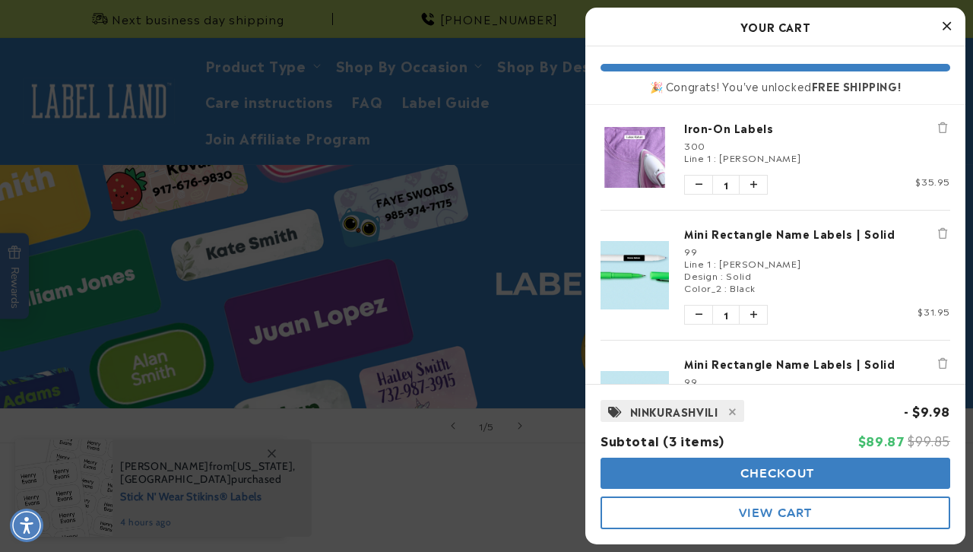
click at [935, 132] on button "Remove Iron-On Labels" at bounding box center [942, 127] width 15 height 15
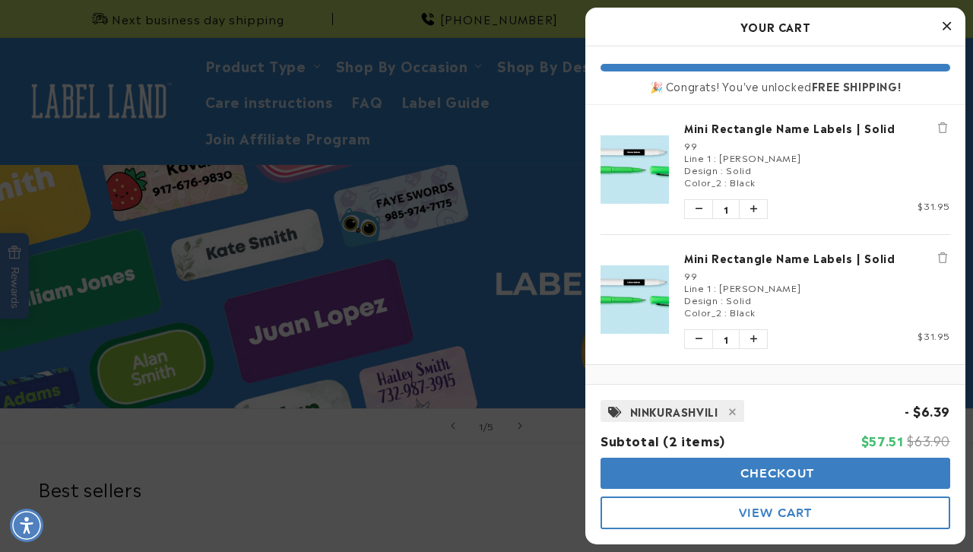
click at [268, 68] on div at bounding box center [486, 276] width 973 height 552
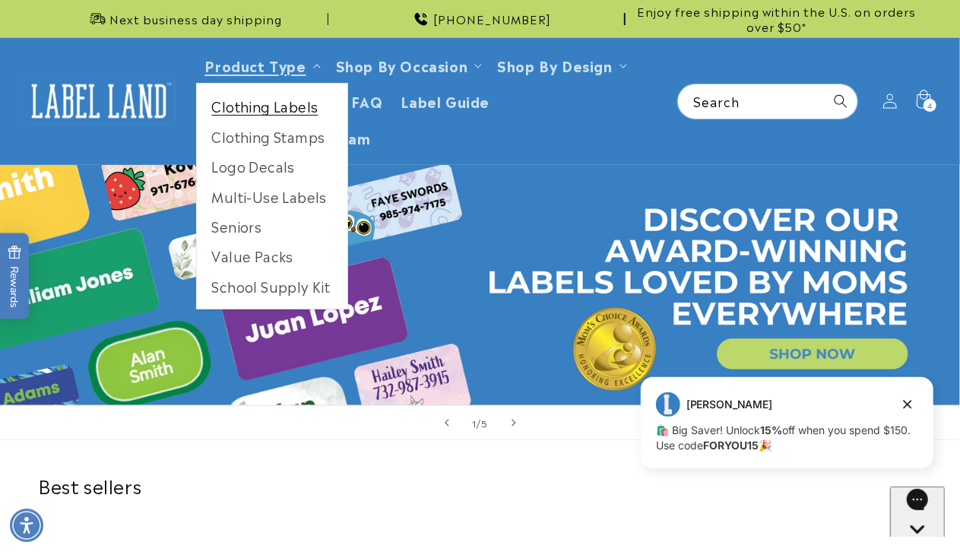
click at [271, 108] on link "Clothing Labels" at bounding box center [272, 106] width 151 height 30
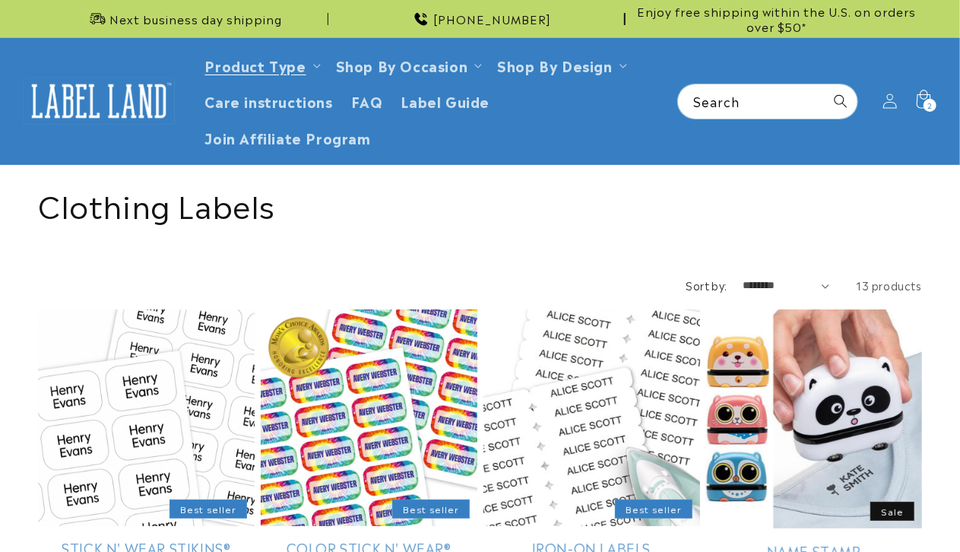
click at [595, 539] on link "Iron-On Labels" at bounding box center [592, 547] width 217 height 17
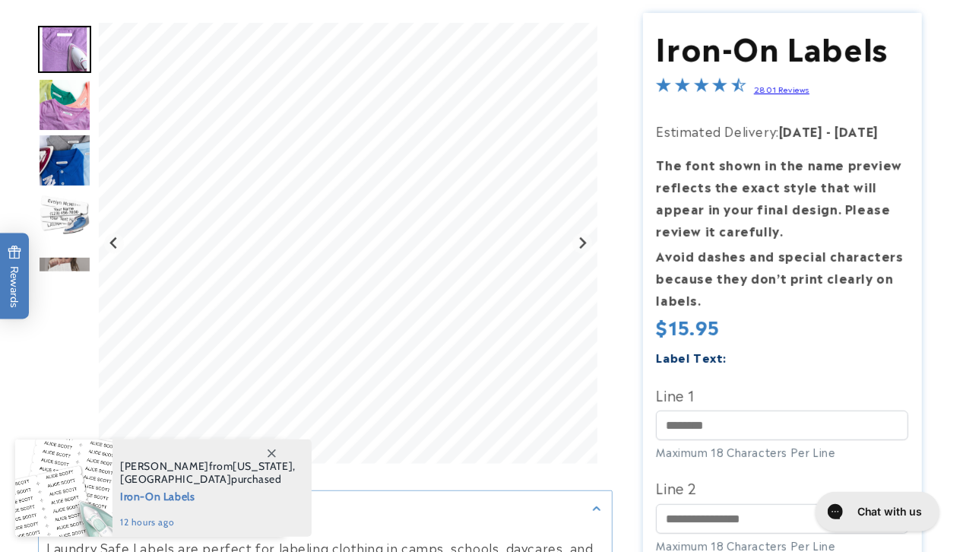
scroll to position [173, 0]
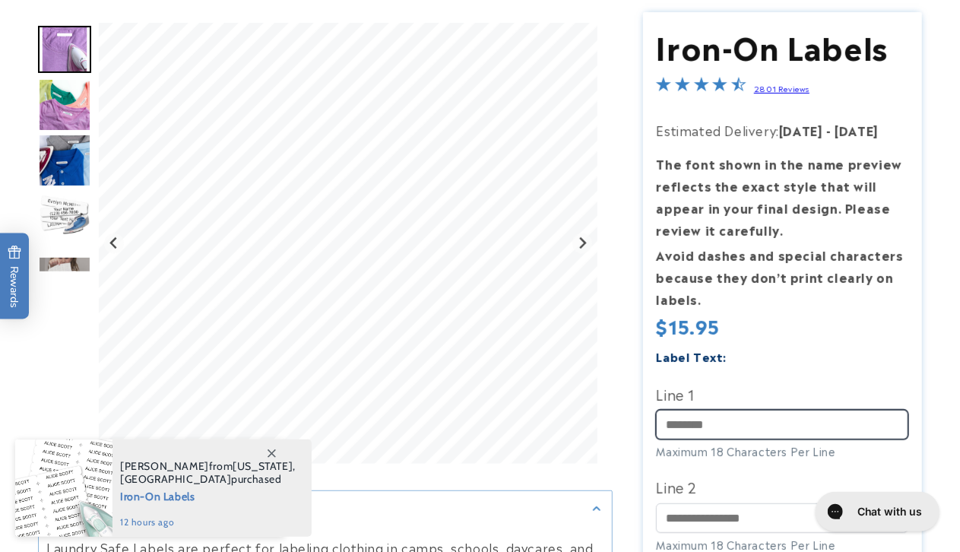
click at [723, 414] on input "Line 1" at bounding box center [782, 425] width 252 height 30
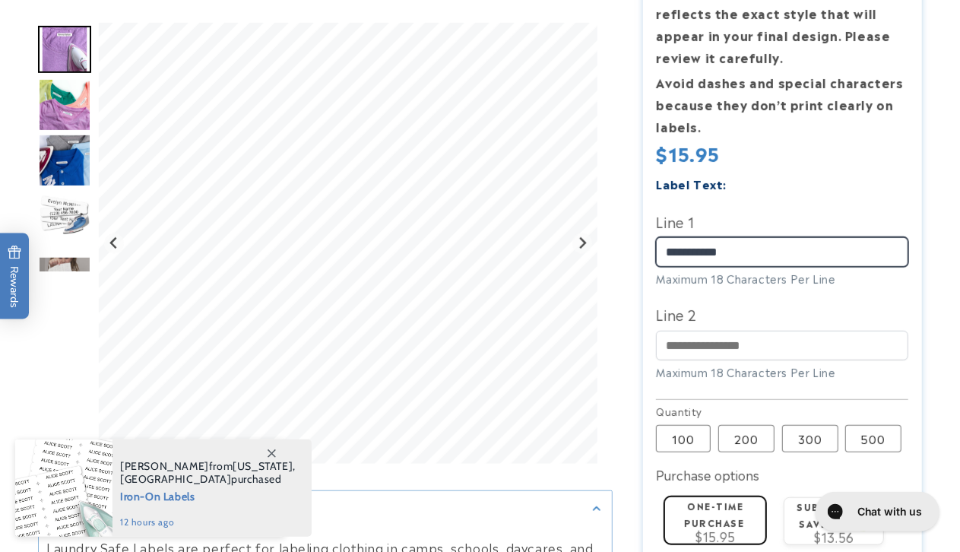
scroll to position [347, 0]
type input "**********"
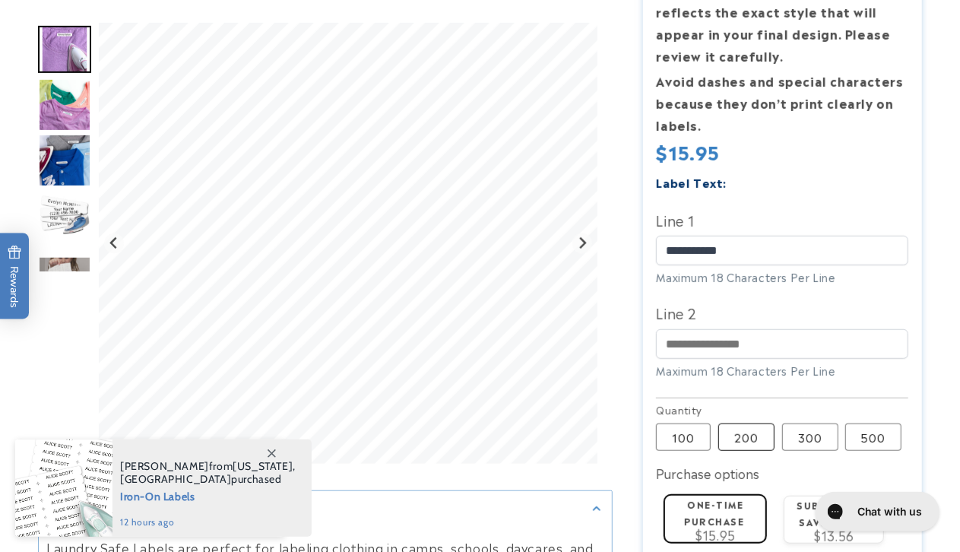
click at [747, 436] on label "200 Variant sold out or unavailable" at bounding box center [746, 436] width 56 height 27
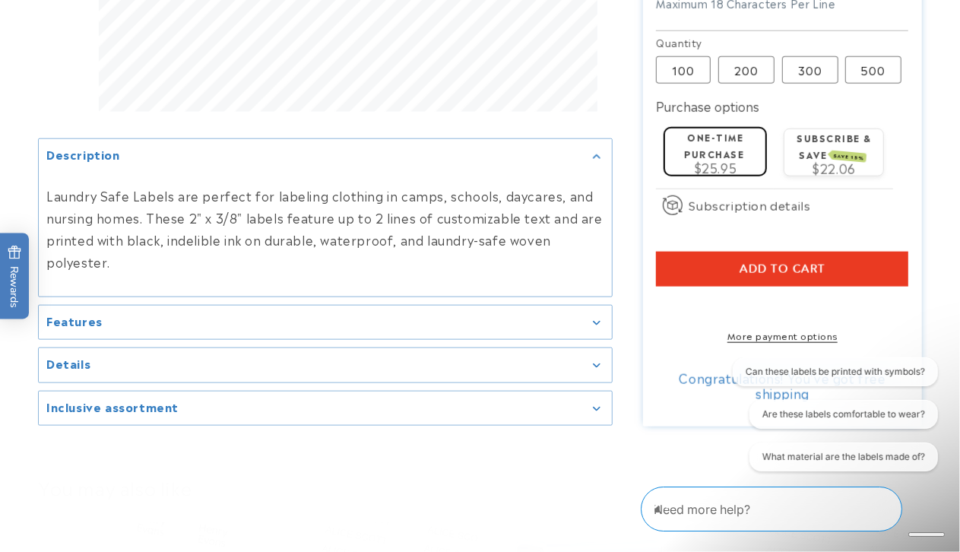
scroll to position [731, 0]
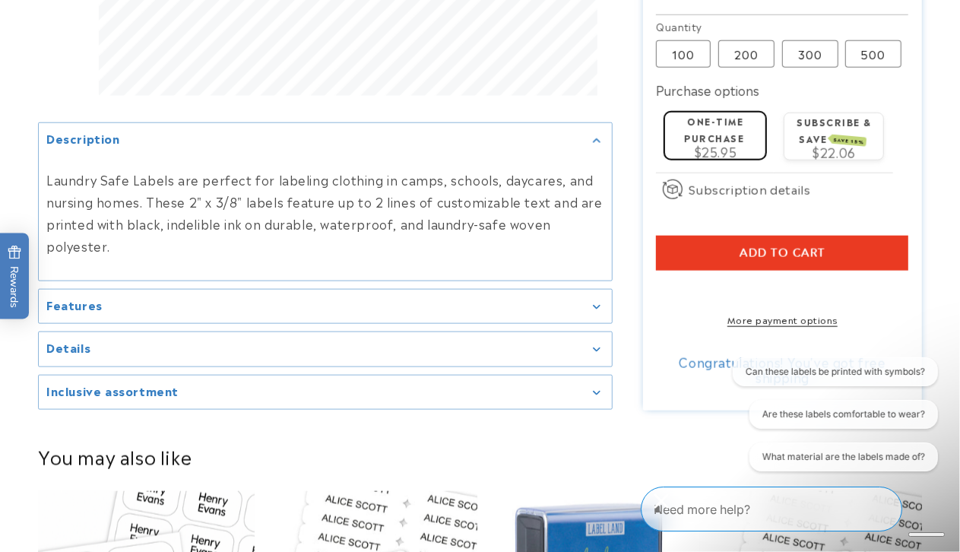
click at [709, 255] on button "Add to cart" at bounding box center [782, 253] width 252 height 35
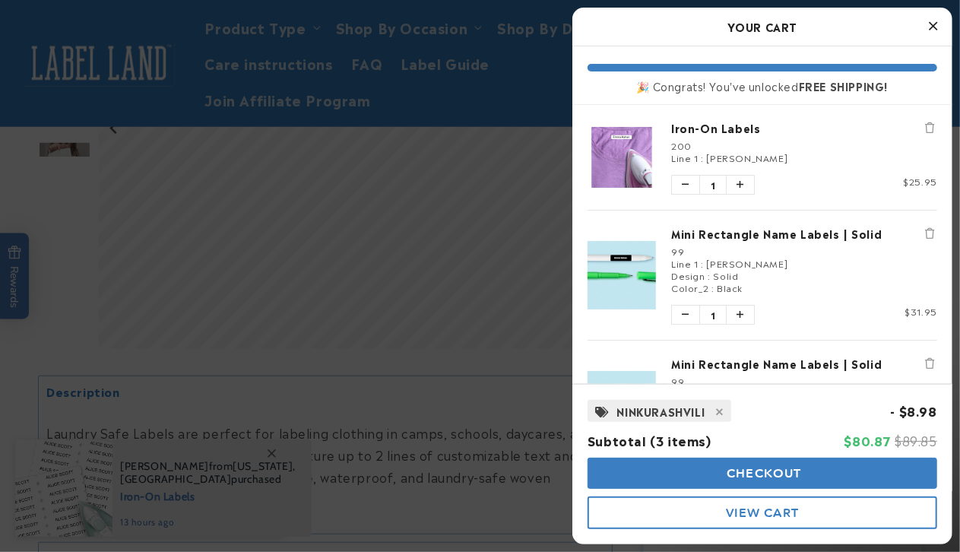
scroll to position [475, 0]
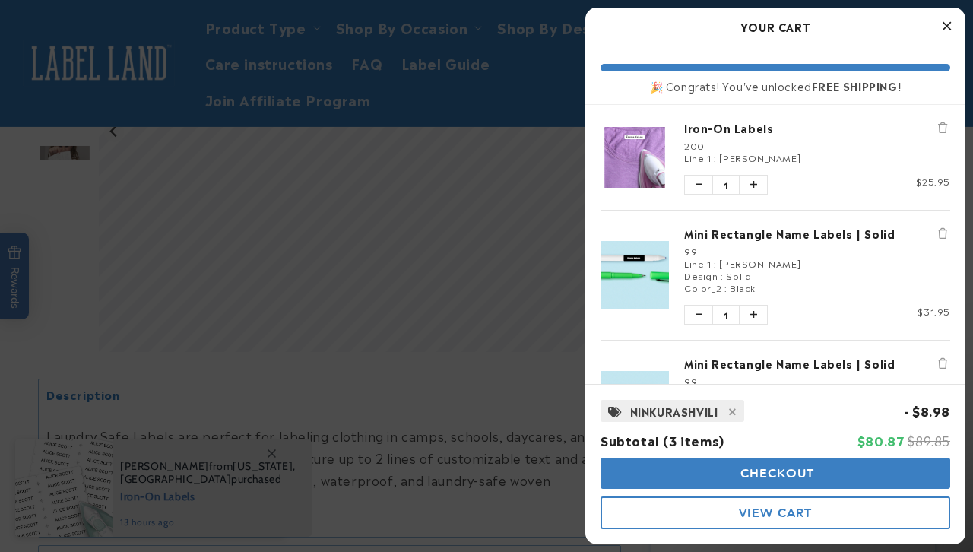
click at [948, 30] on icon "Close Cart" at bounding box center [947, 26] width 8 height 14
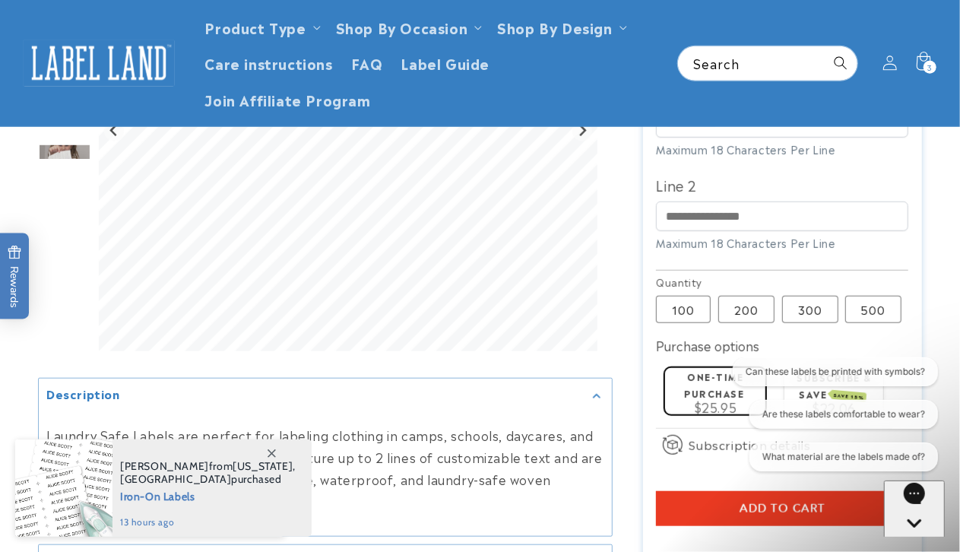
scroll to position [389, 0]
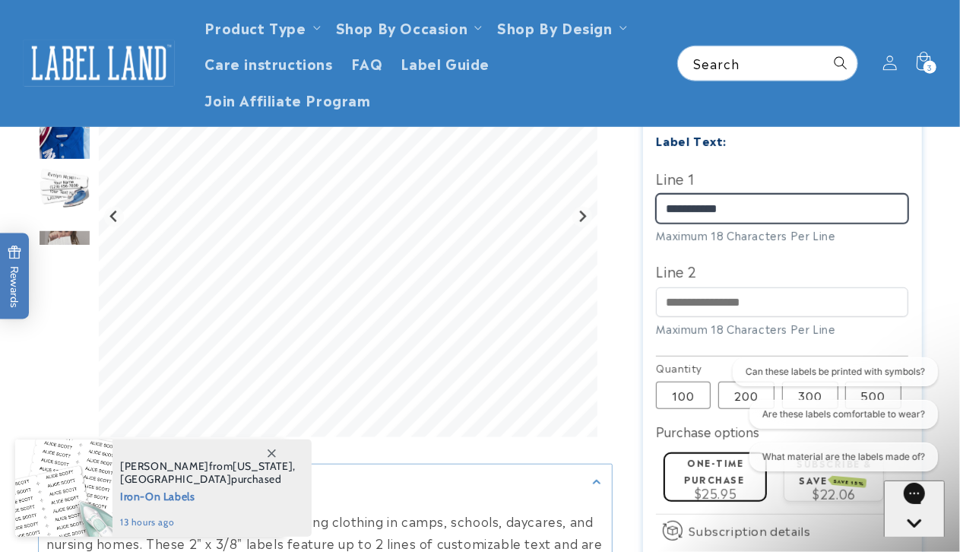
click at [703, 210] on input "**********" at bounding box center [782, 209] width 252 height 30
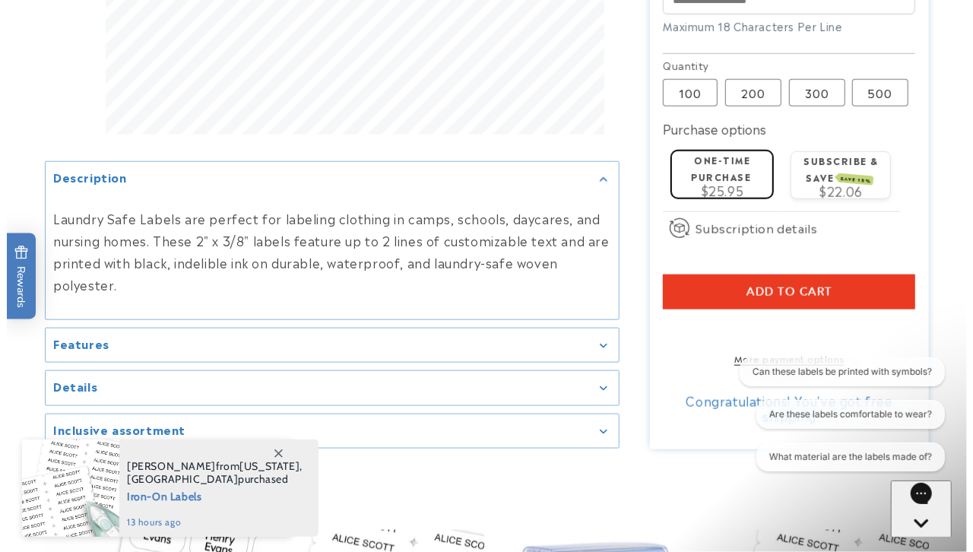
scroll to position [693, 0]
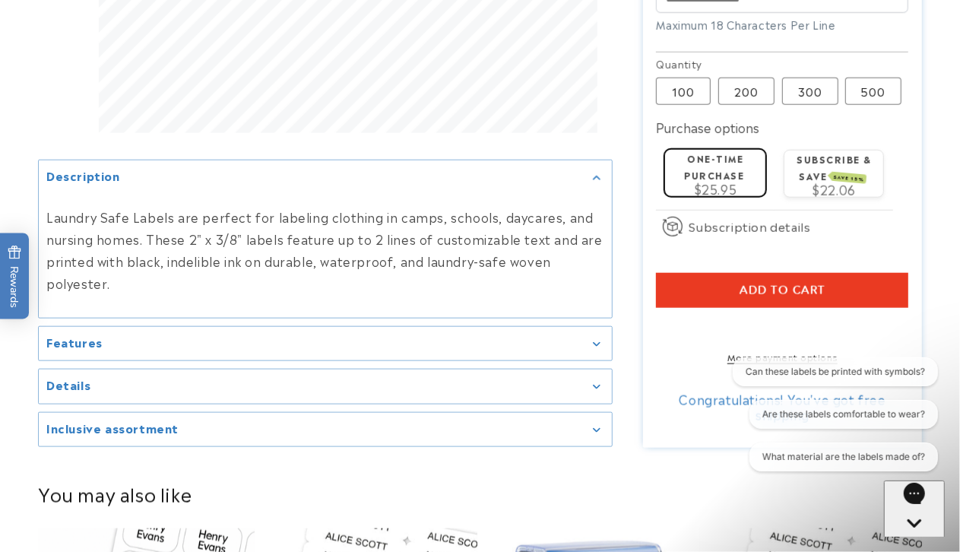
type input "**********"
click at [698, 286] on button "Add to cart" at bounding box center [782, 290] width 252 height 35
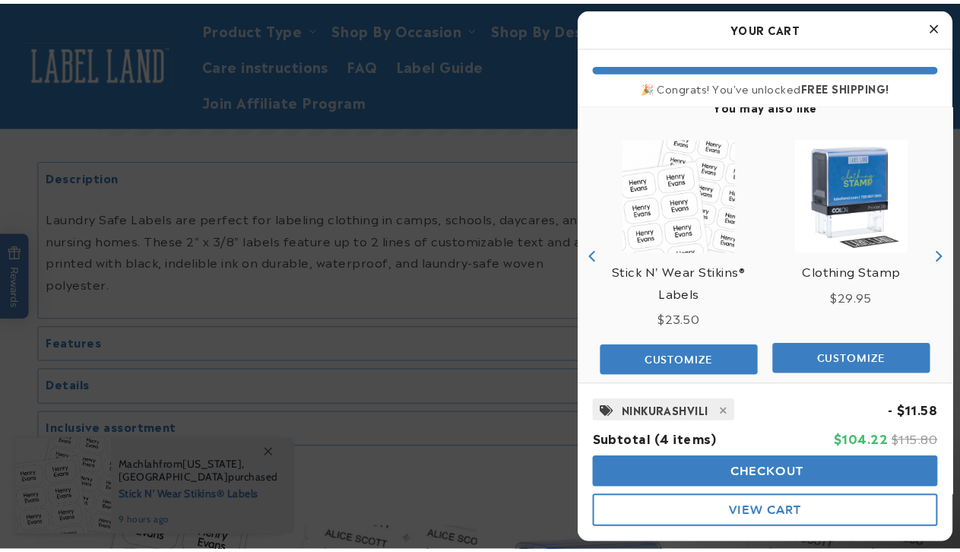
scroll to position [507, 0]
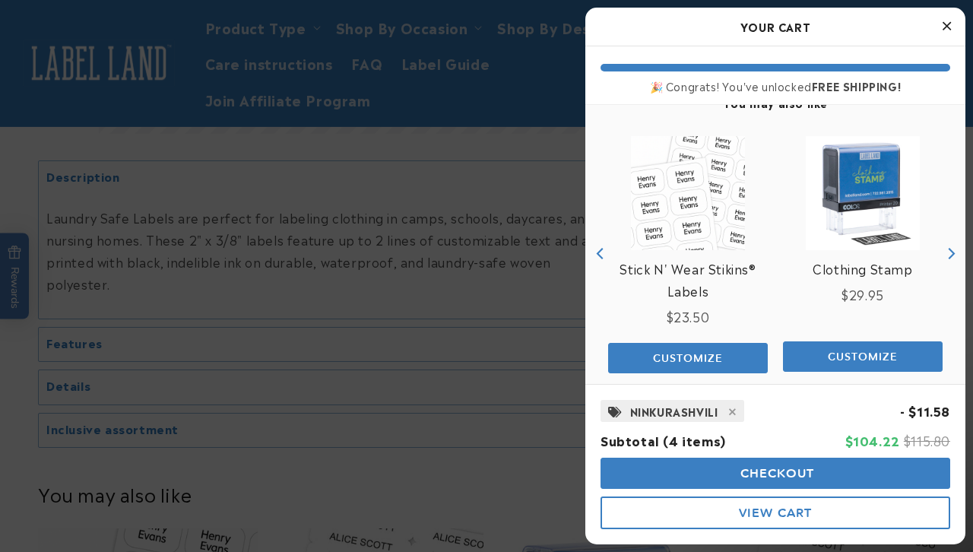
click at [940, 30] on button "Close Cart" at bounding box center [946, 26] width 23 height 23
